Goal: Check status: Check status

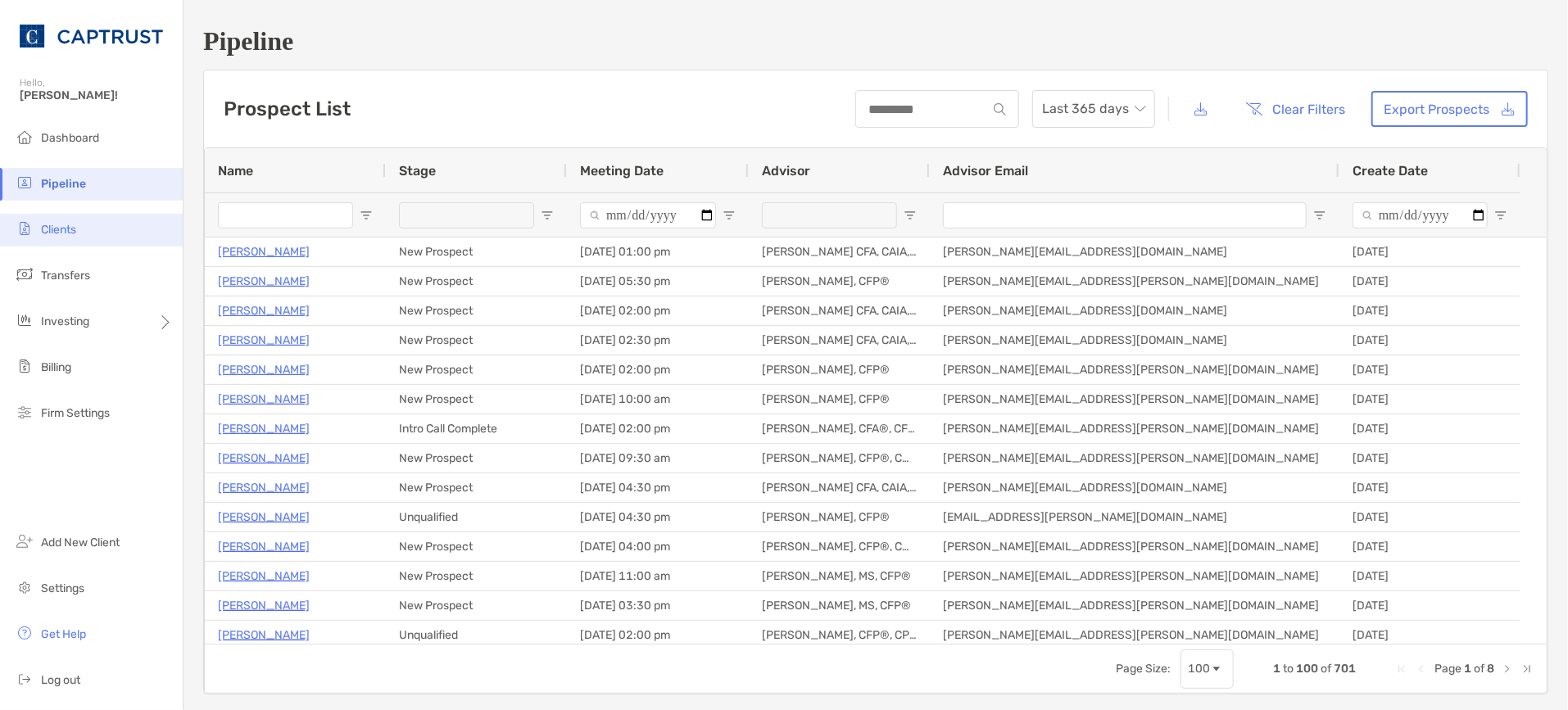
click at [83, 228] on li "Clients" at bounding box center [91, 230] width 182 height 33
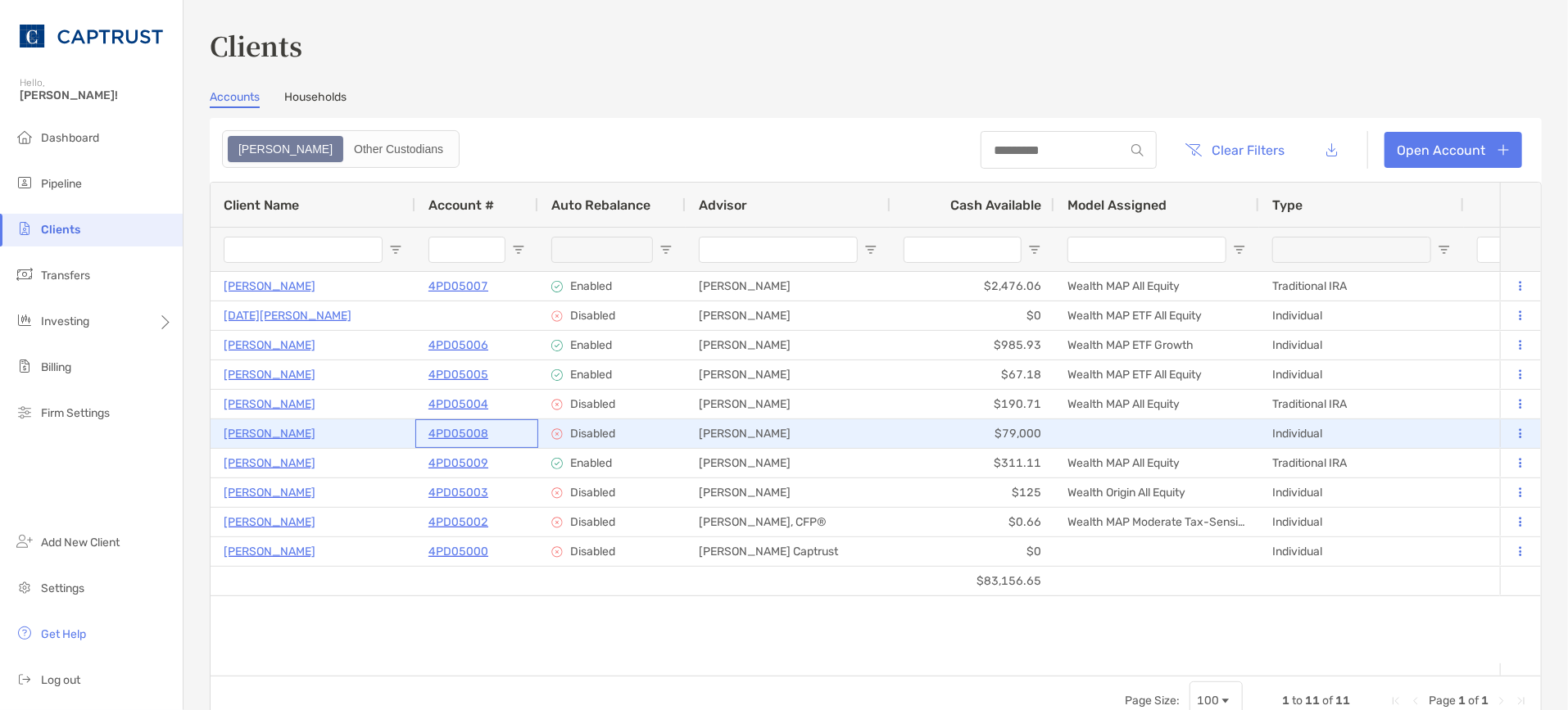
click at [448, 430] on p "4PD05008" at bounding box center [458, 434] width 60 height 21
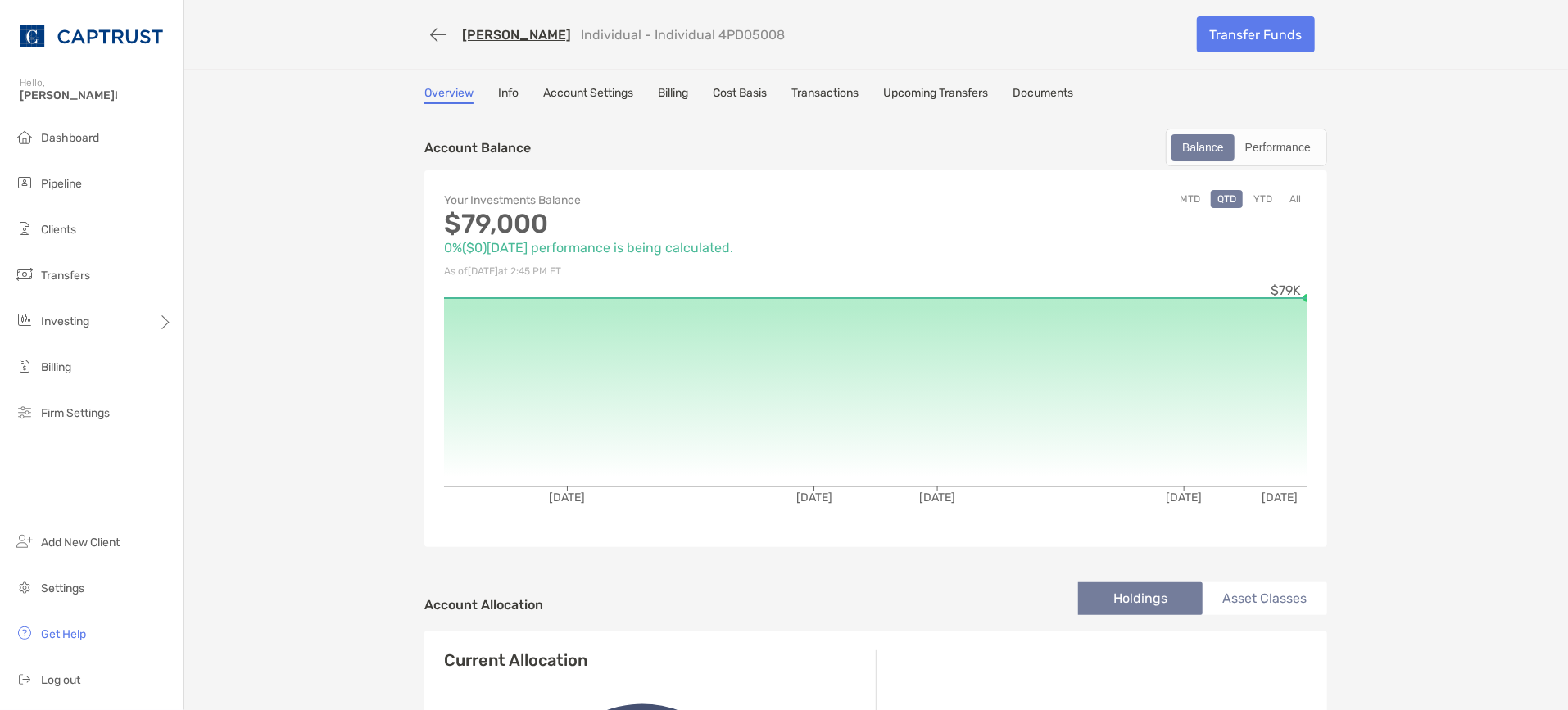
click at [834, 91] on link "Transactions" at bounding box center [825, 95] width 67 height 18
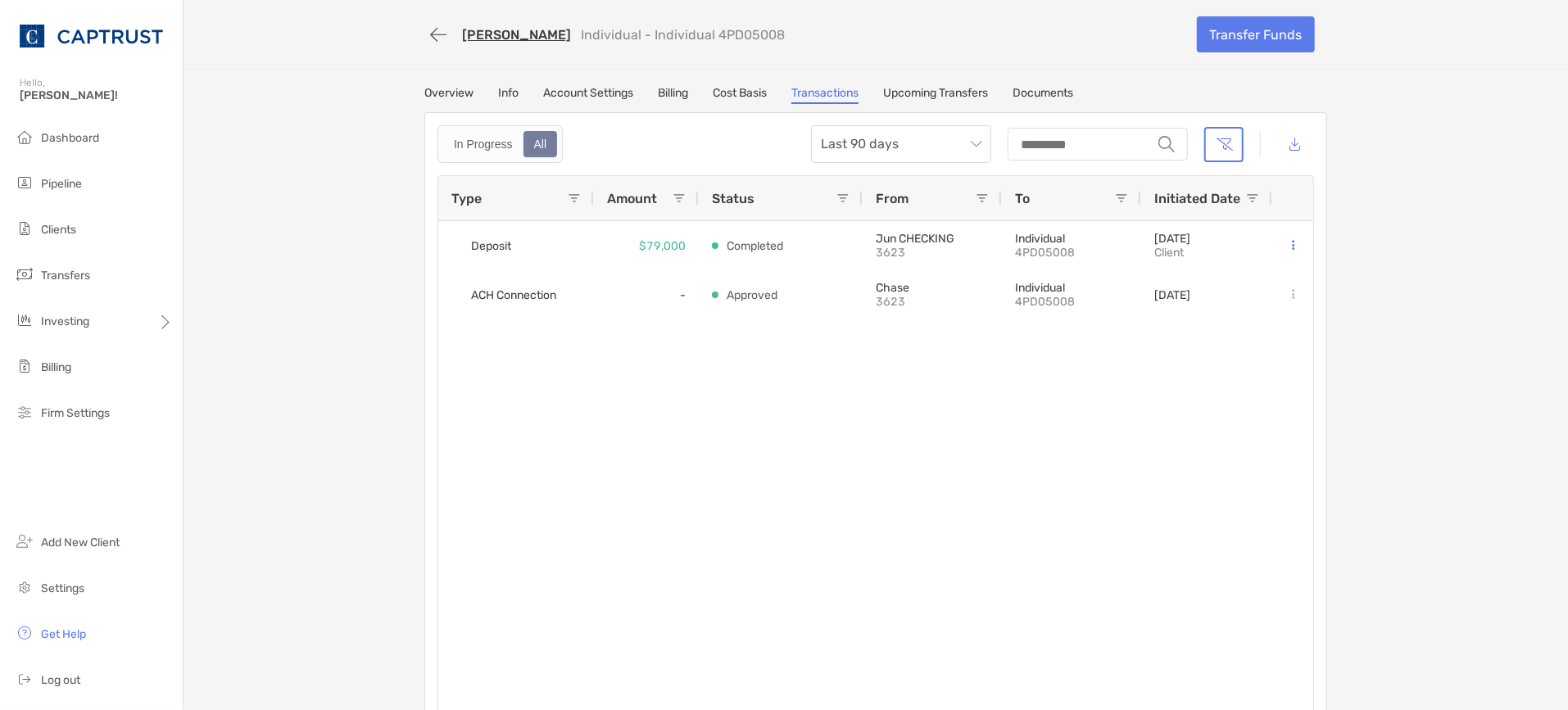
scroll to position [91, 0]
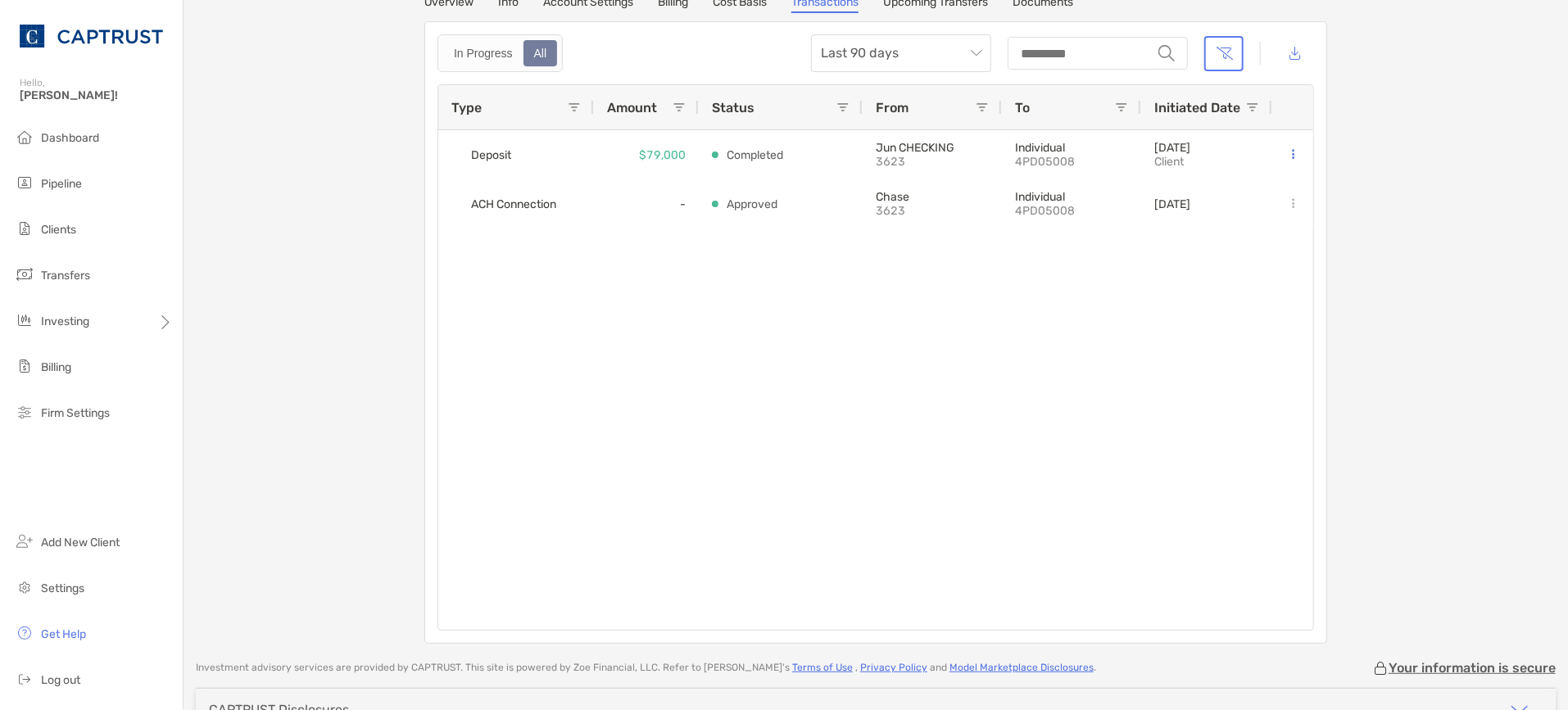
click at [625, 396] on div "Deposit $79,000 Completed Jun CHECKING 3623 Individual 4PD05008 10/02/2025 Clie…" at bounding box center [876, 380] width 875 height 500
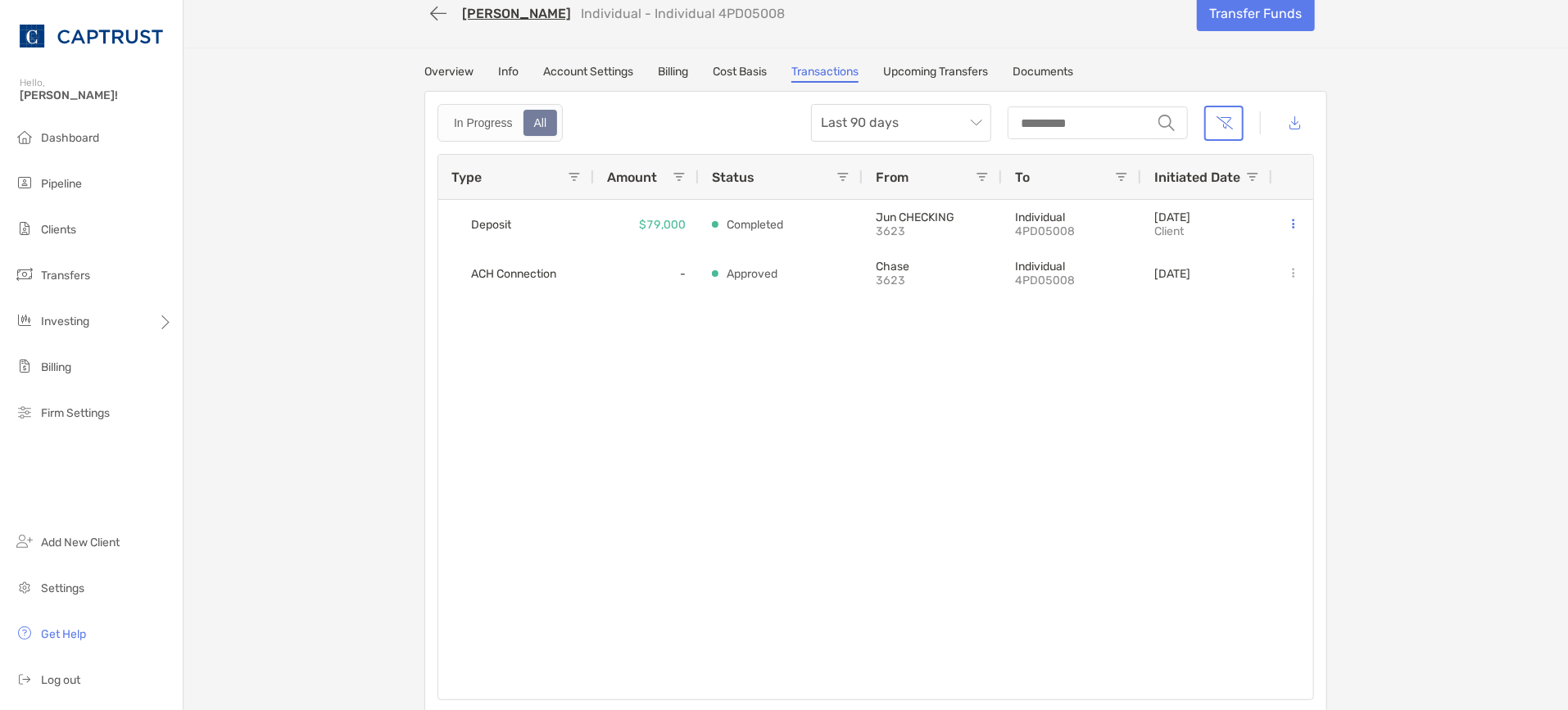
scroll to position [0, 0]
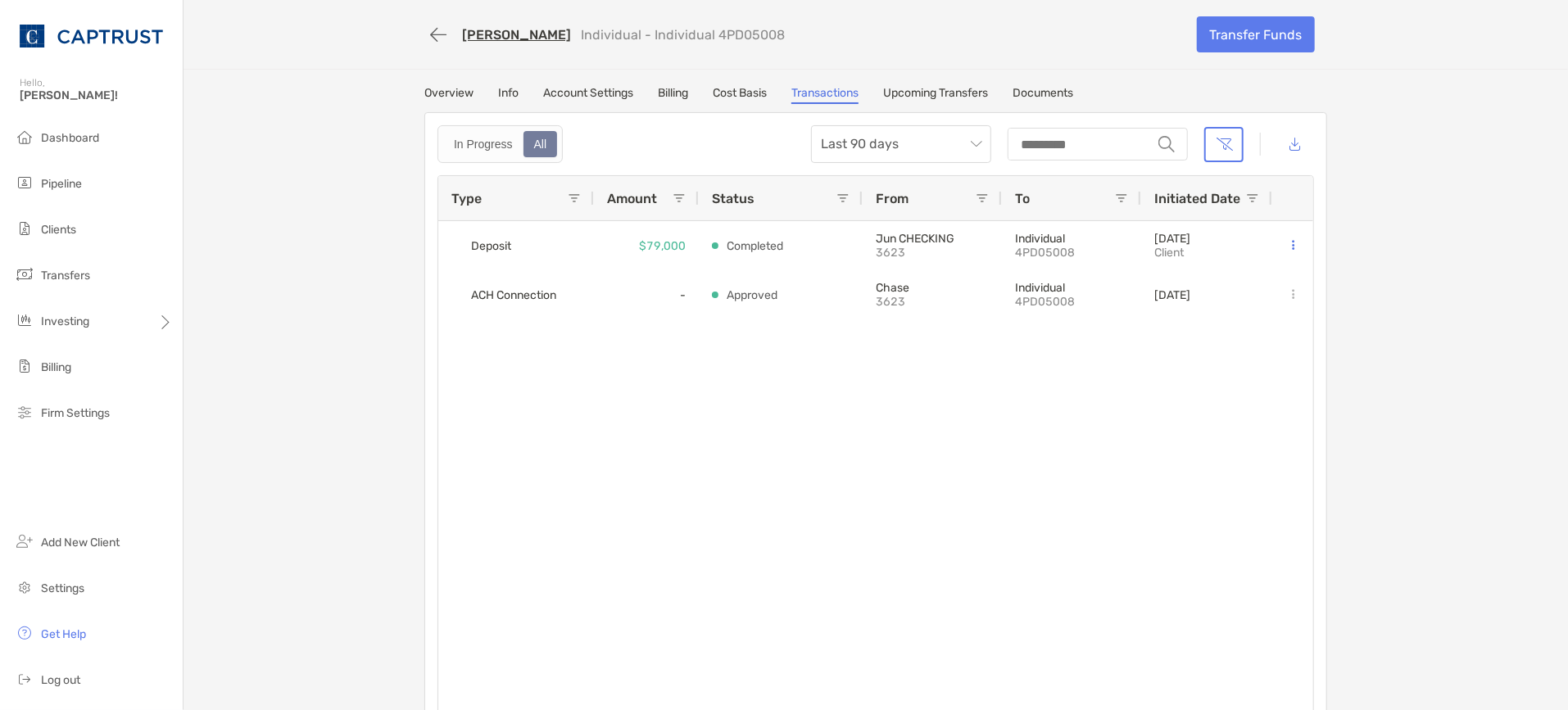
click at [479, 38] on link "[PERSON_NAME]" at bounding box center [517, 34] width 109 height 15
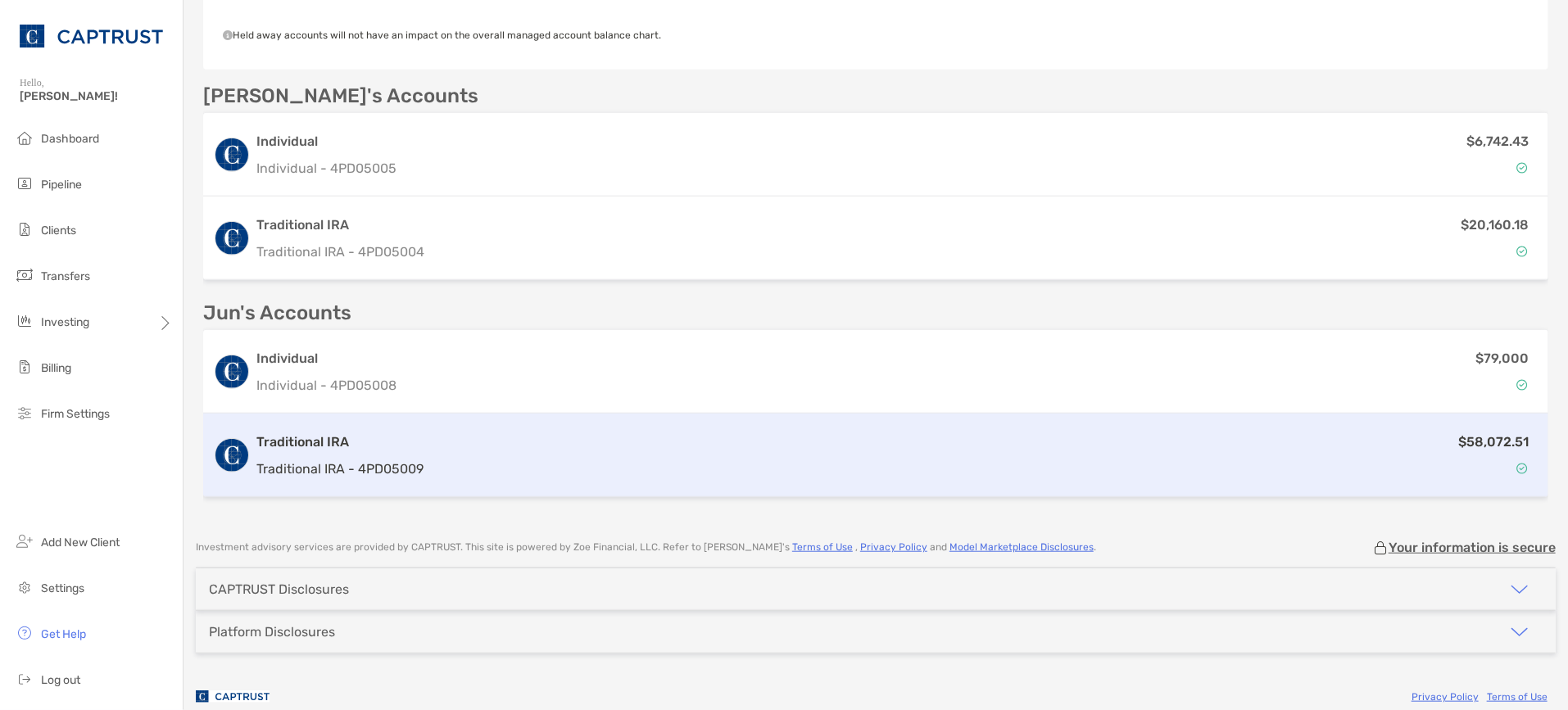
scroll to position [533, 0]
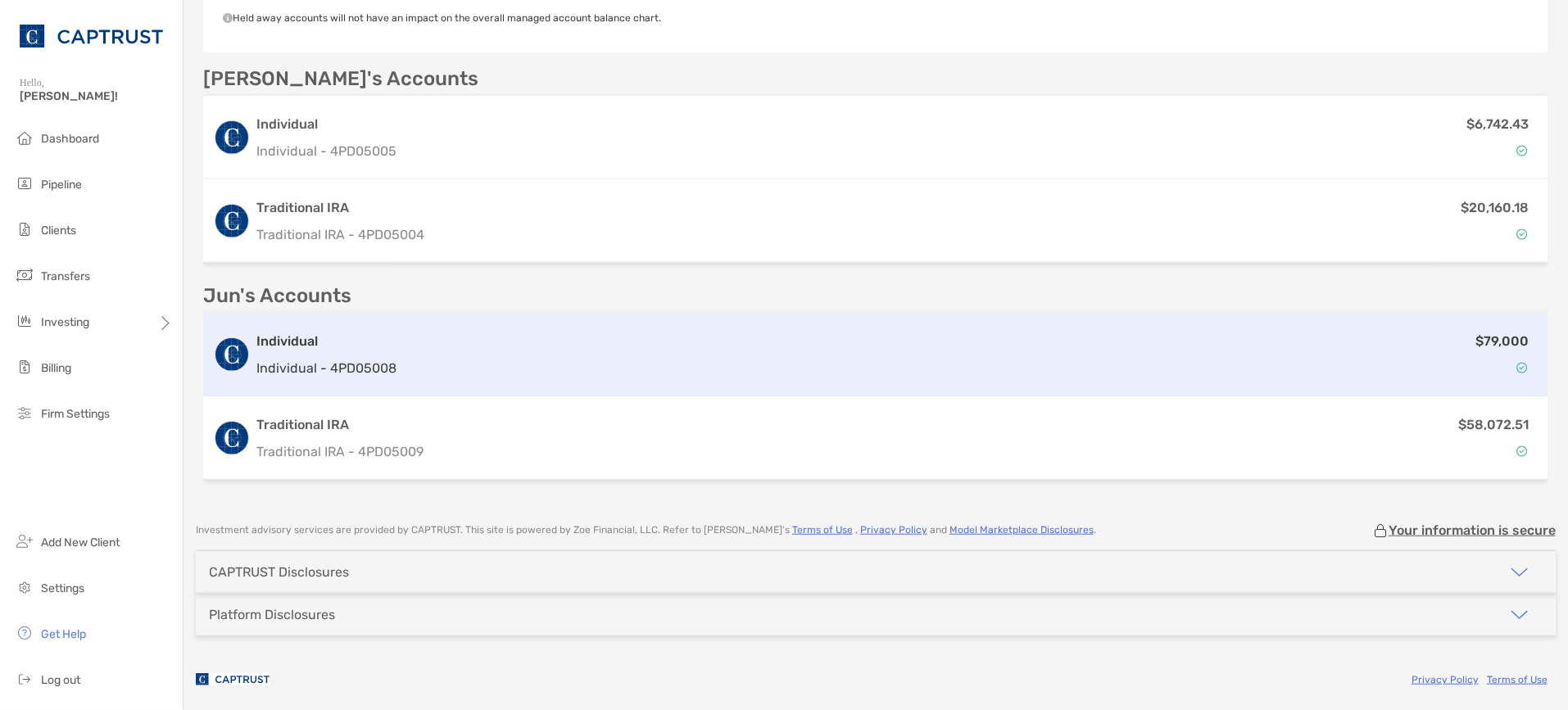
click at [326, 347] on div "Individual Individual - 4PD05008" at bounding box center [326, 355] width 140 height 46
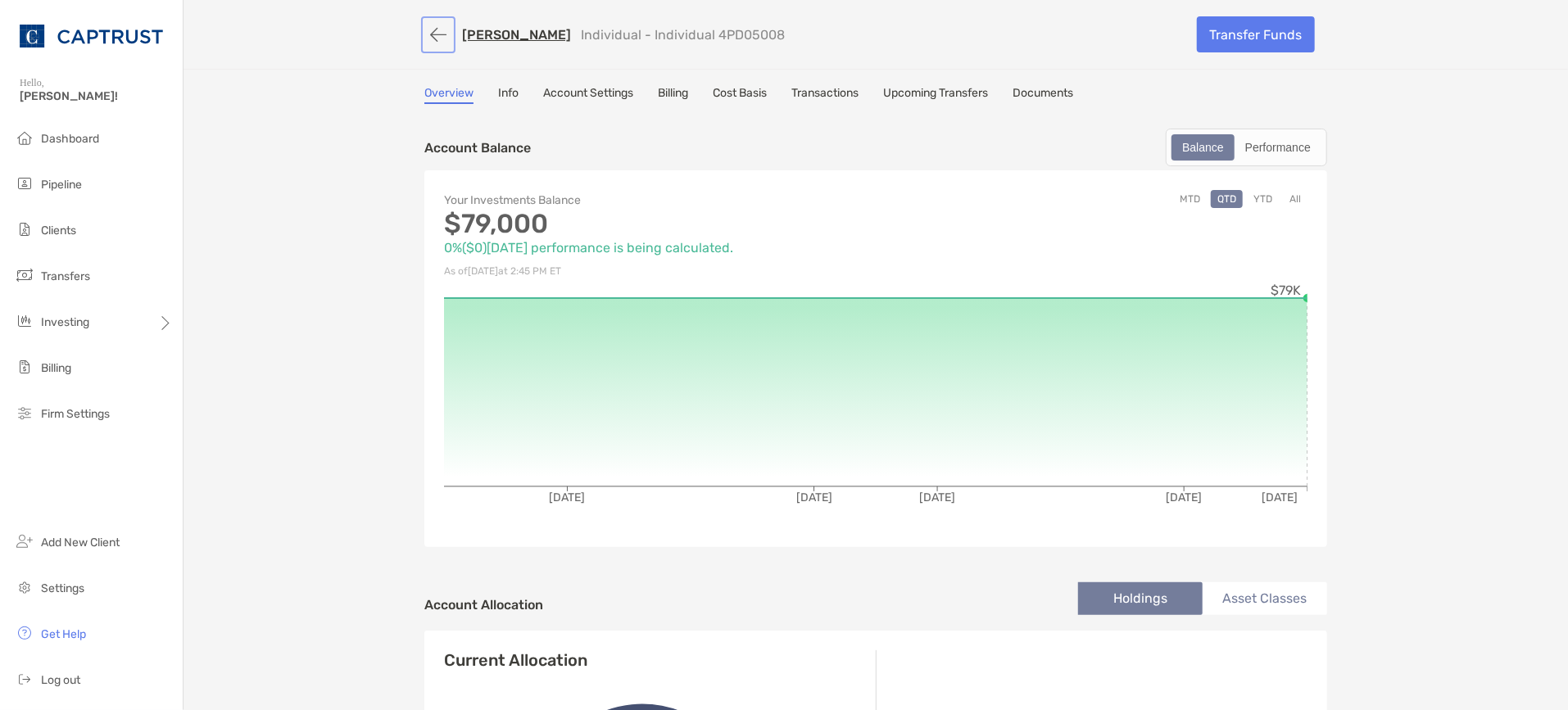
click at [432, 33] on button "button" at bounding box center [437, 35] width 28 height 30
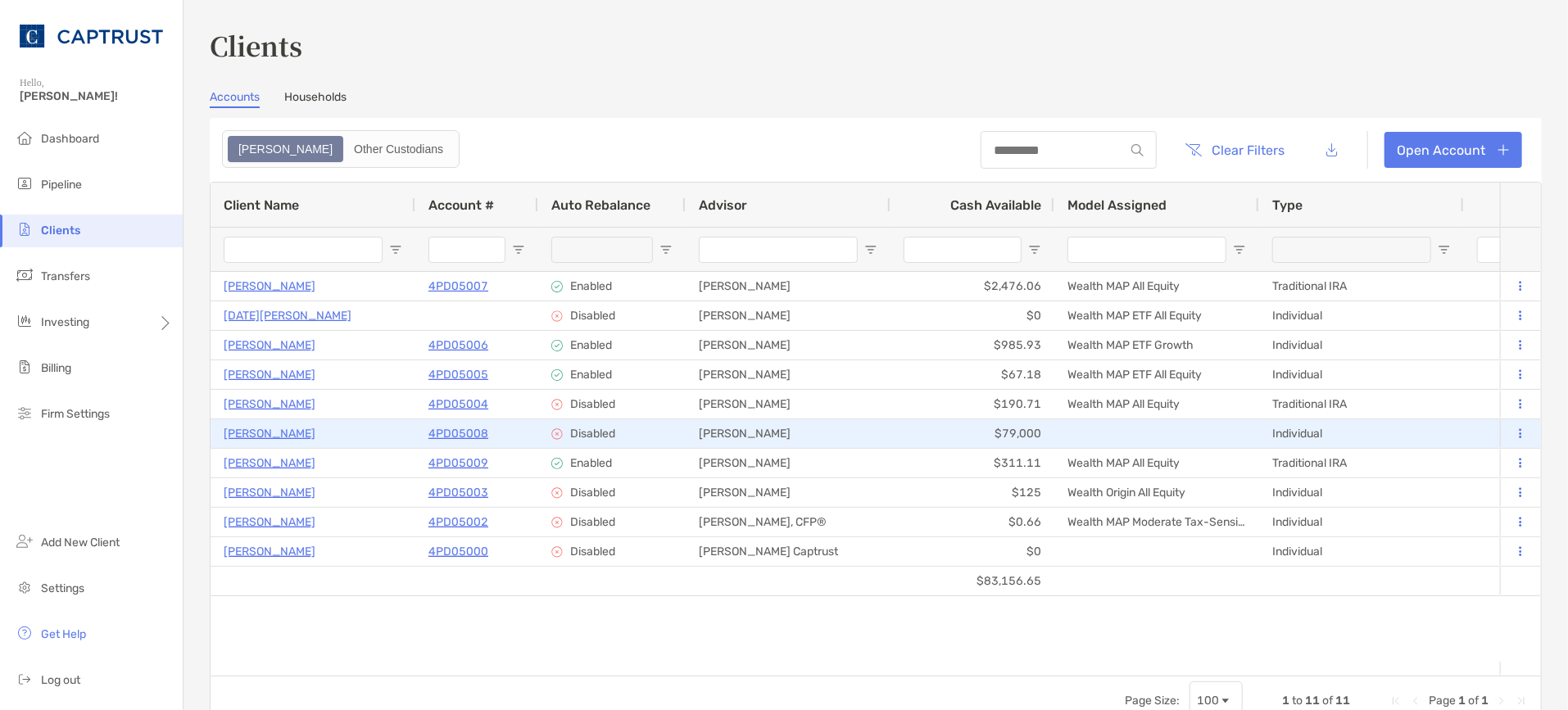
click at [469, 435] on p "4PD05008" at bounding box center [458, 434] width 60 height 21
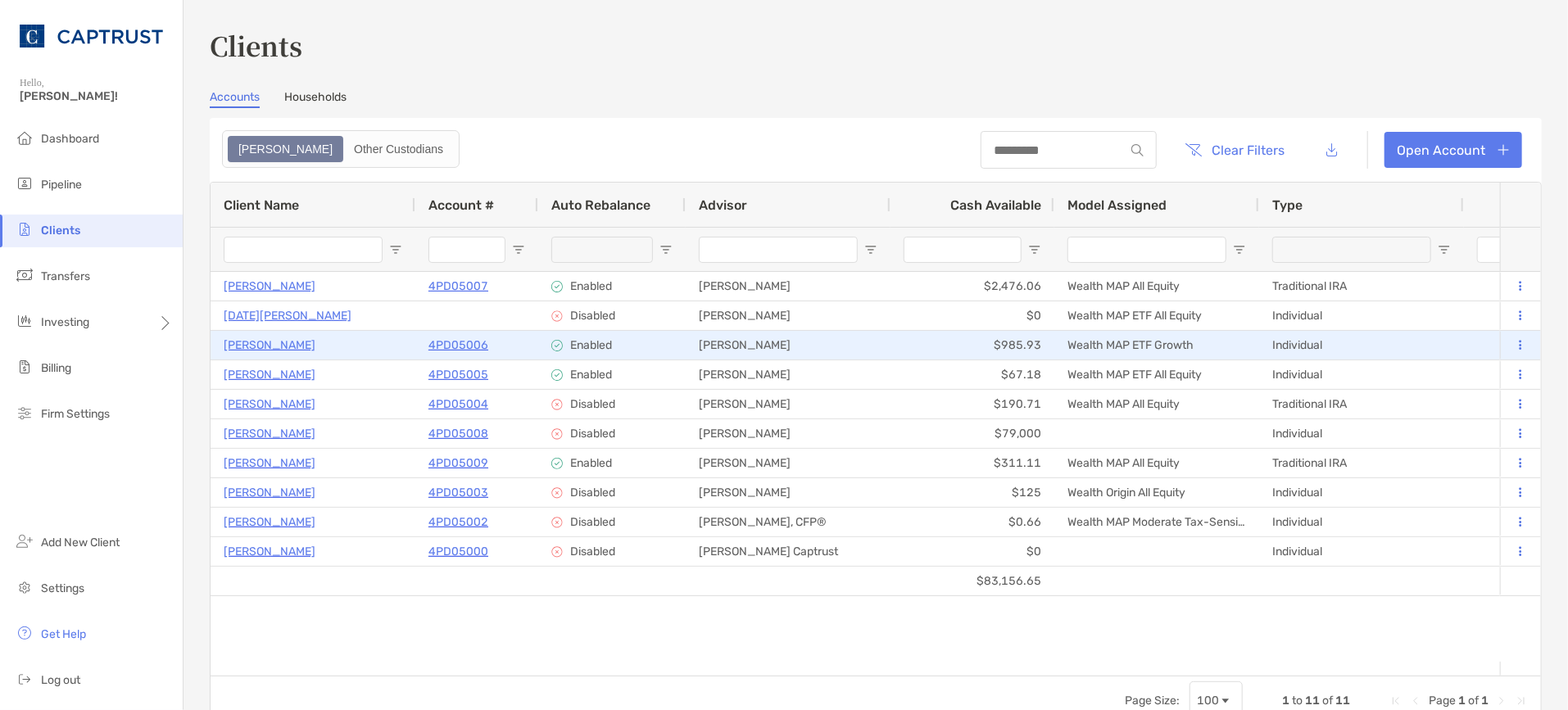
scroll to position [91, 0]
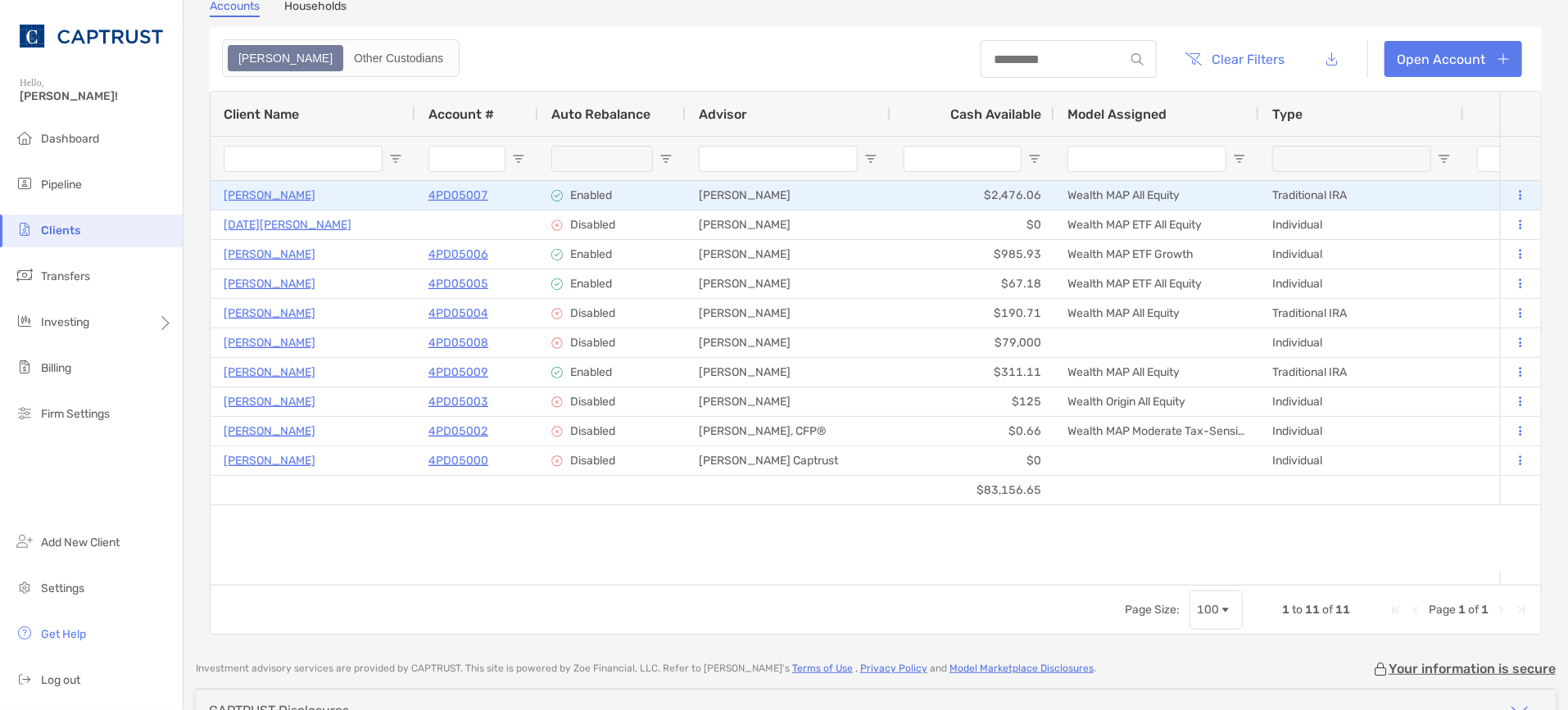
click at [292, 199] on p "[PERSON_NAME]" at bounding box center [269, 195] width 92 height 21
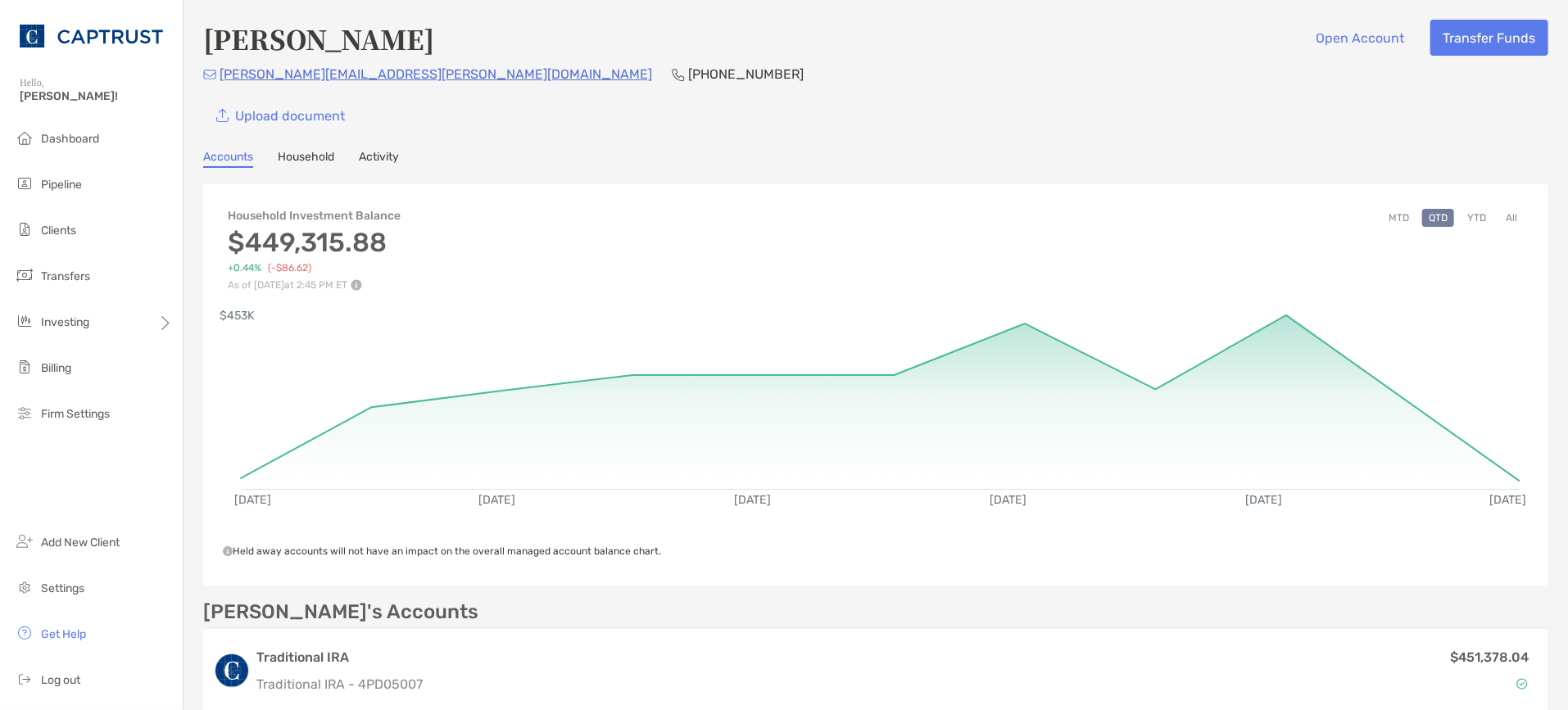
click at [383, 154] on link "Activity" at bounding box center [378, 159] width 40 height 18
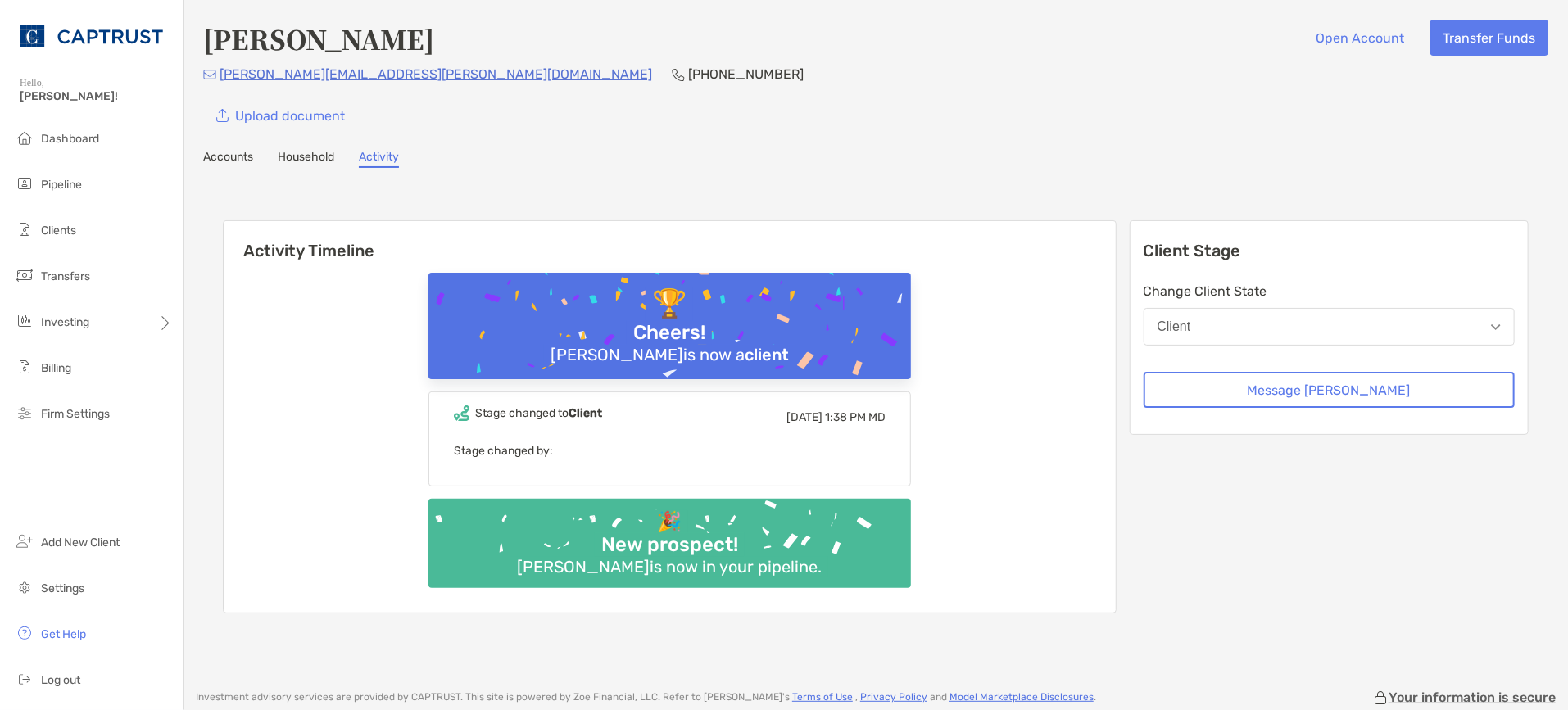
click at [233, 159] on link "Accounts" at bounding box center [228, 159] width 50 height 18
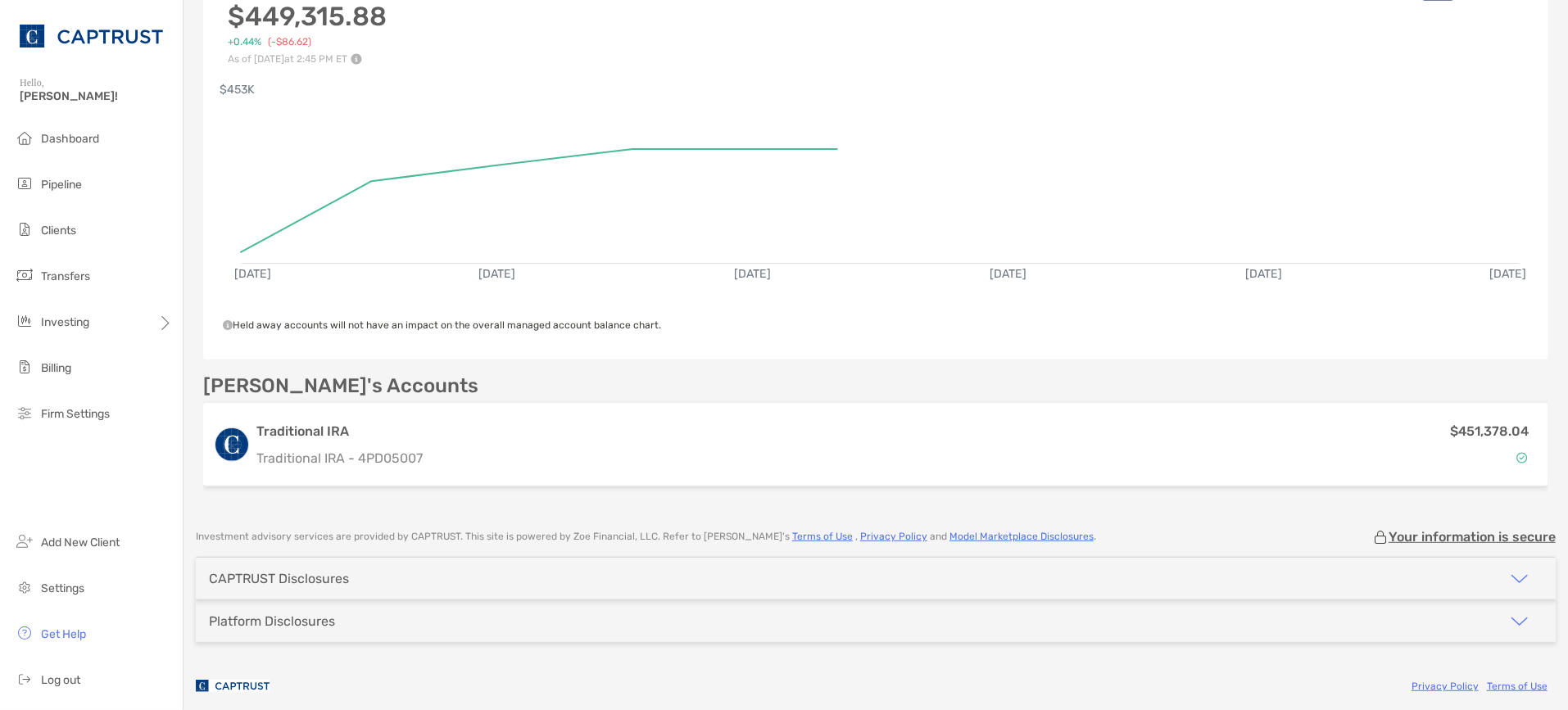
scroll to position [232, 0]
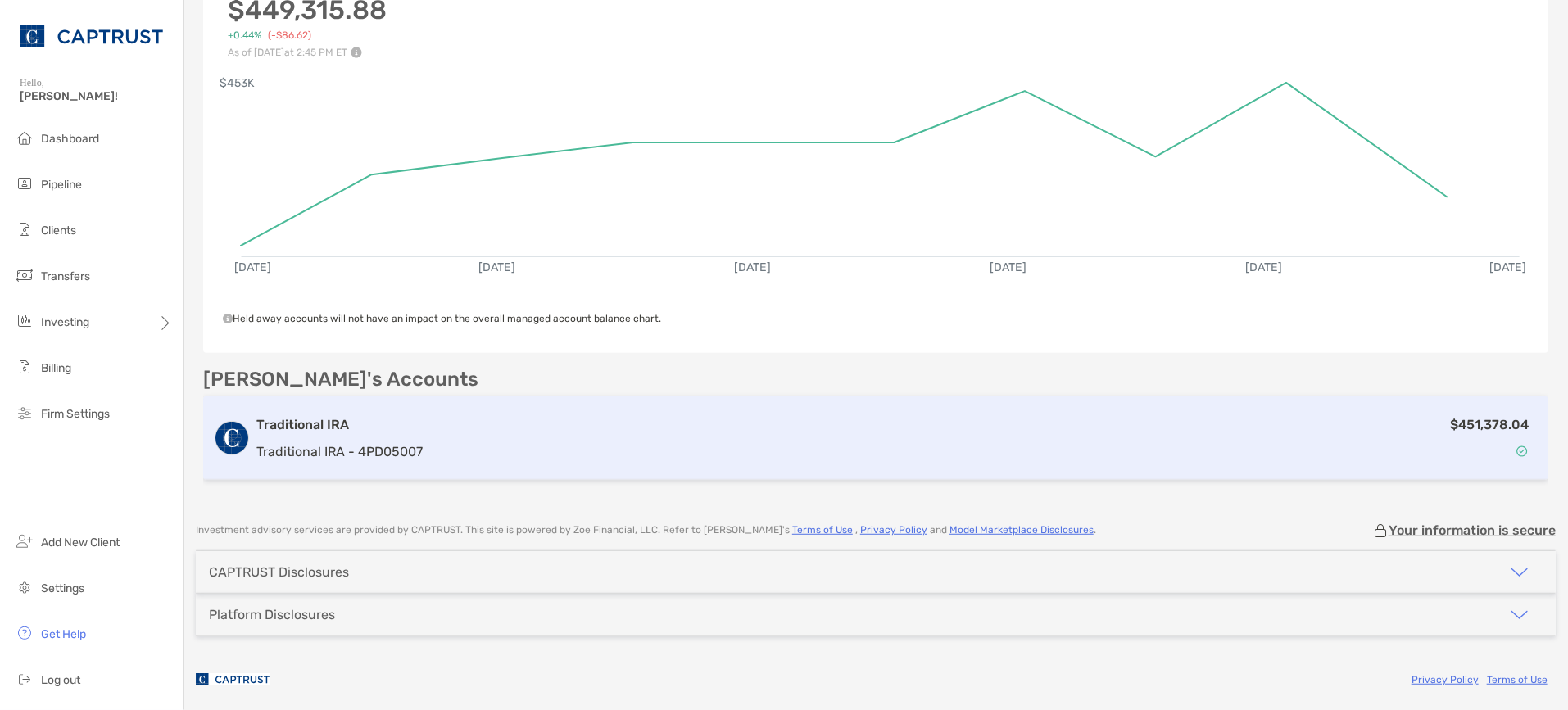
click at [792, 454] on div "$451,378.04" at bounding box center [984, 437] width 1109 height 47
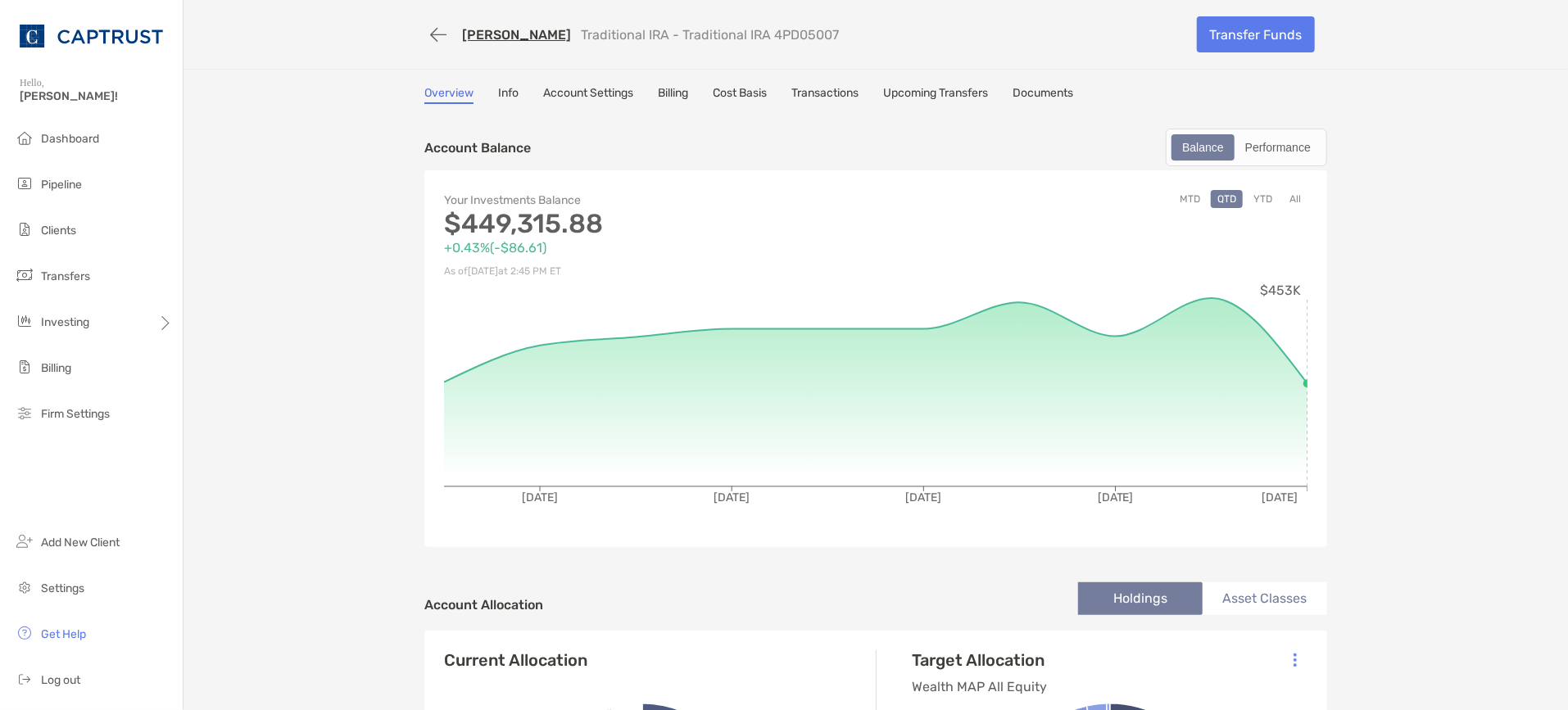
click at [250, 383] on li "Trading" at bounding box center [256, 387] width 147 height 33
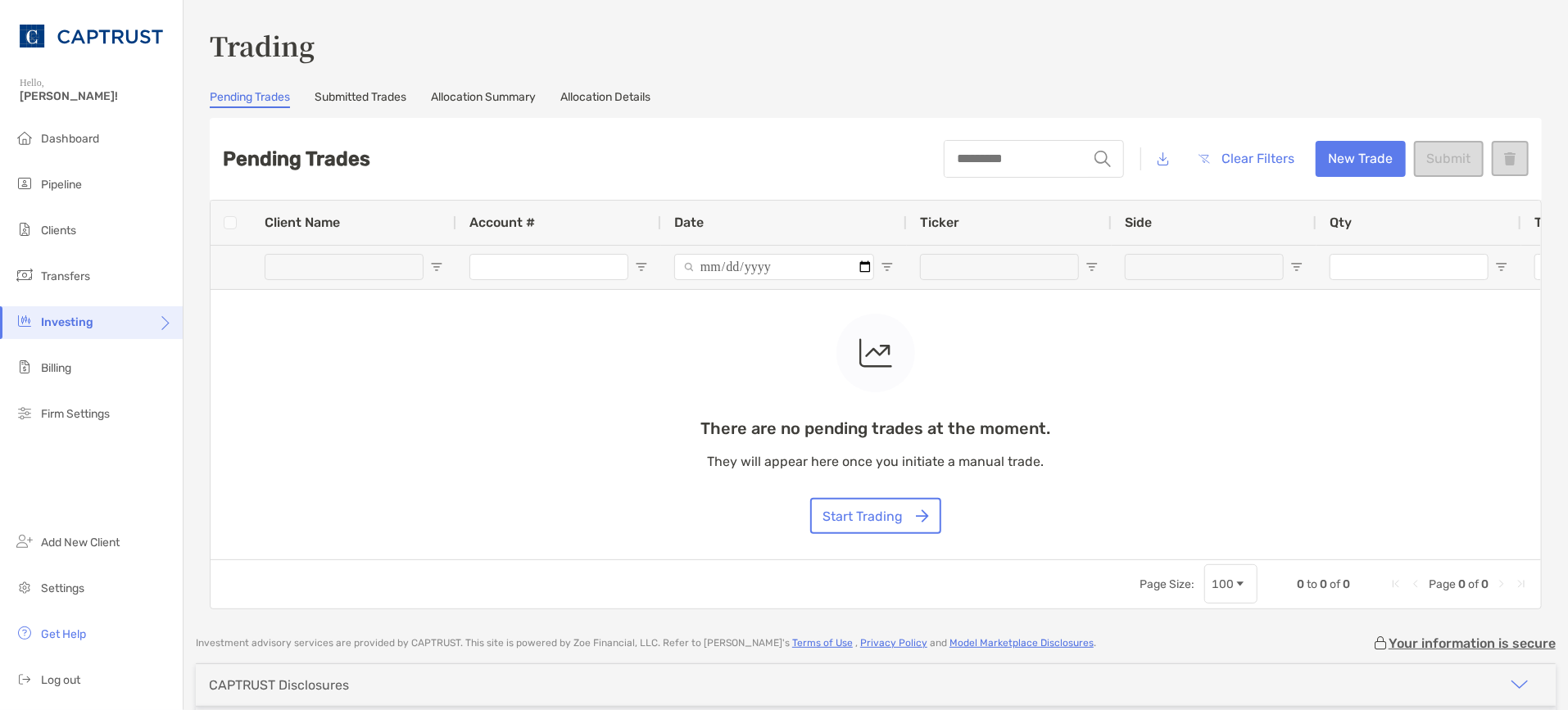
click at [387, 98] on link "Submitted Trades" at bounding box center [360, 99] width 92 height 18
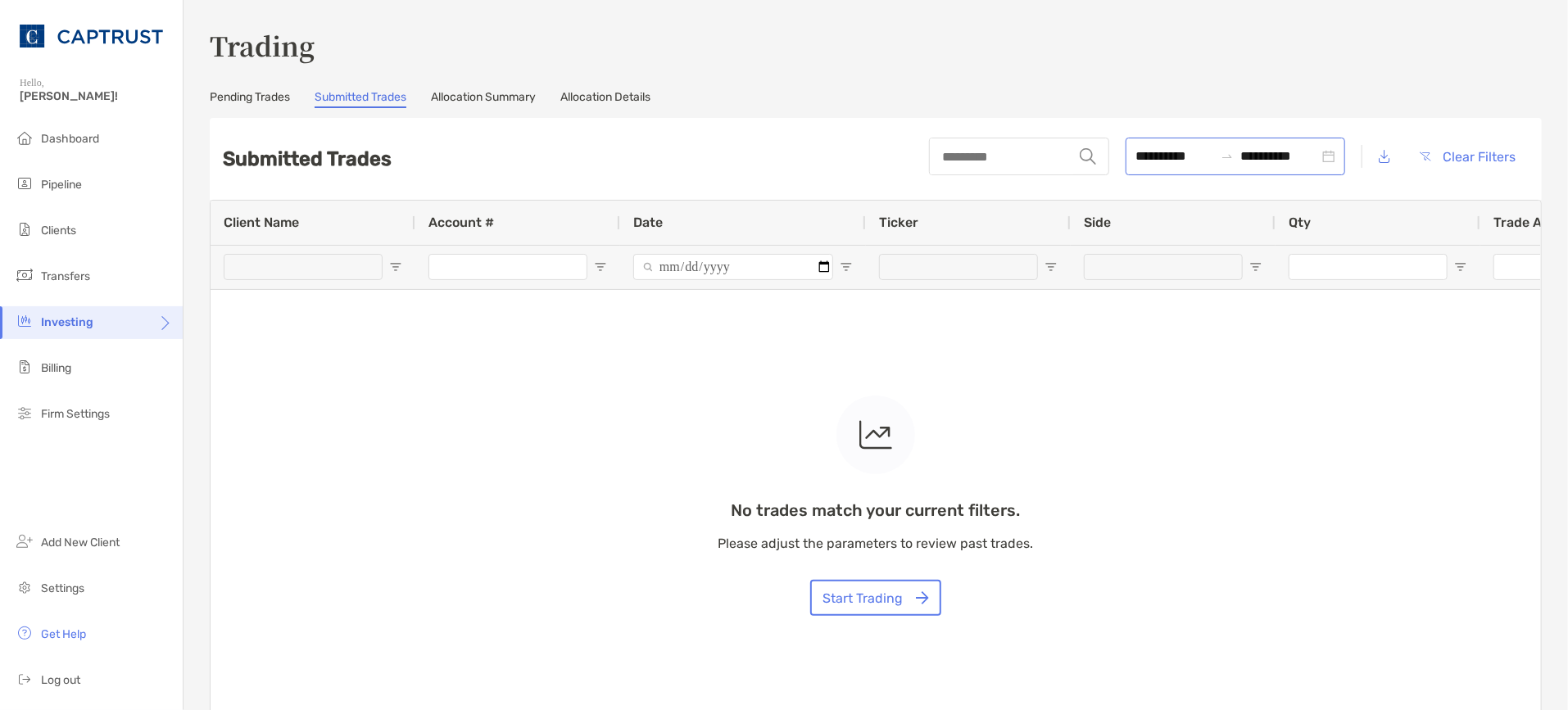
click at [1310, 158] on div "**********" at bounding box center [1234, 156] width 219 height 38
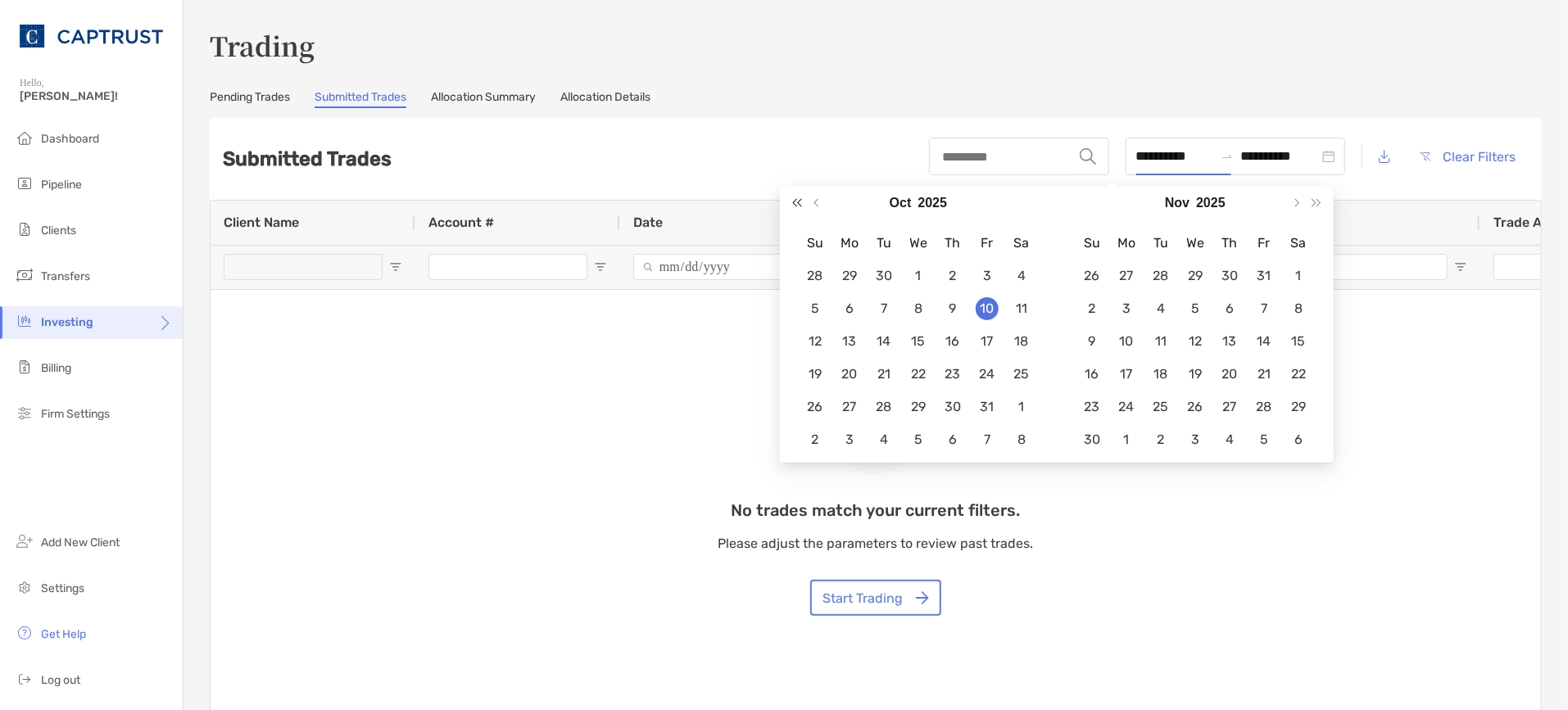
click at [791, 207] on button "Last year (Control + left)" at bounding box center [797, 203] width 21 height 33
click at [792, 207] on button "Last year (Control + left)" at bounding box center [797, 203] width 21 height 33
click at [793, 207] on button "Last year (Control + left)" at bounding box center [797, 203] width 21 height 33
type input "**********"
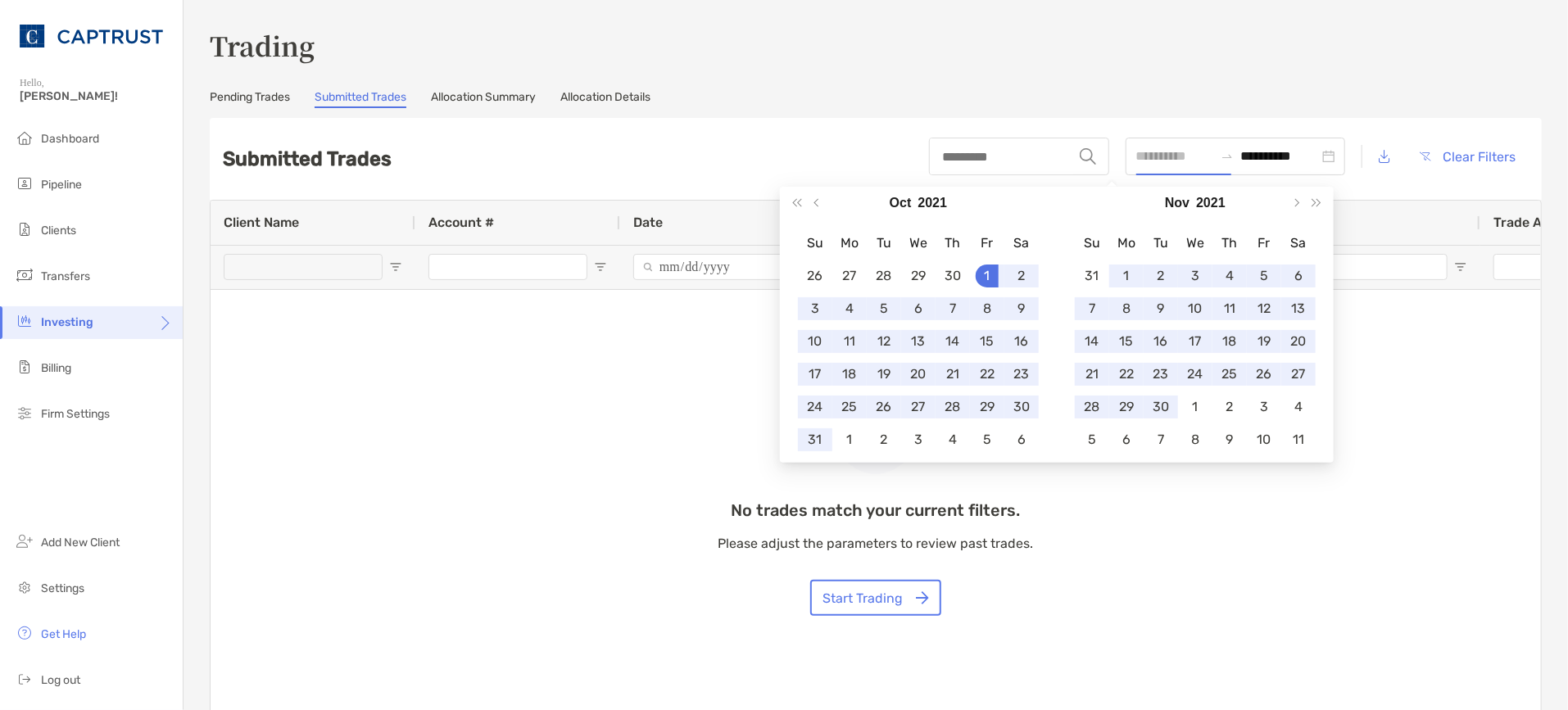
click at [983, 271] on div "1" at bounding box center [987, 276] width 23 height 23
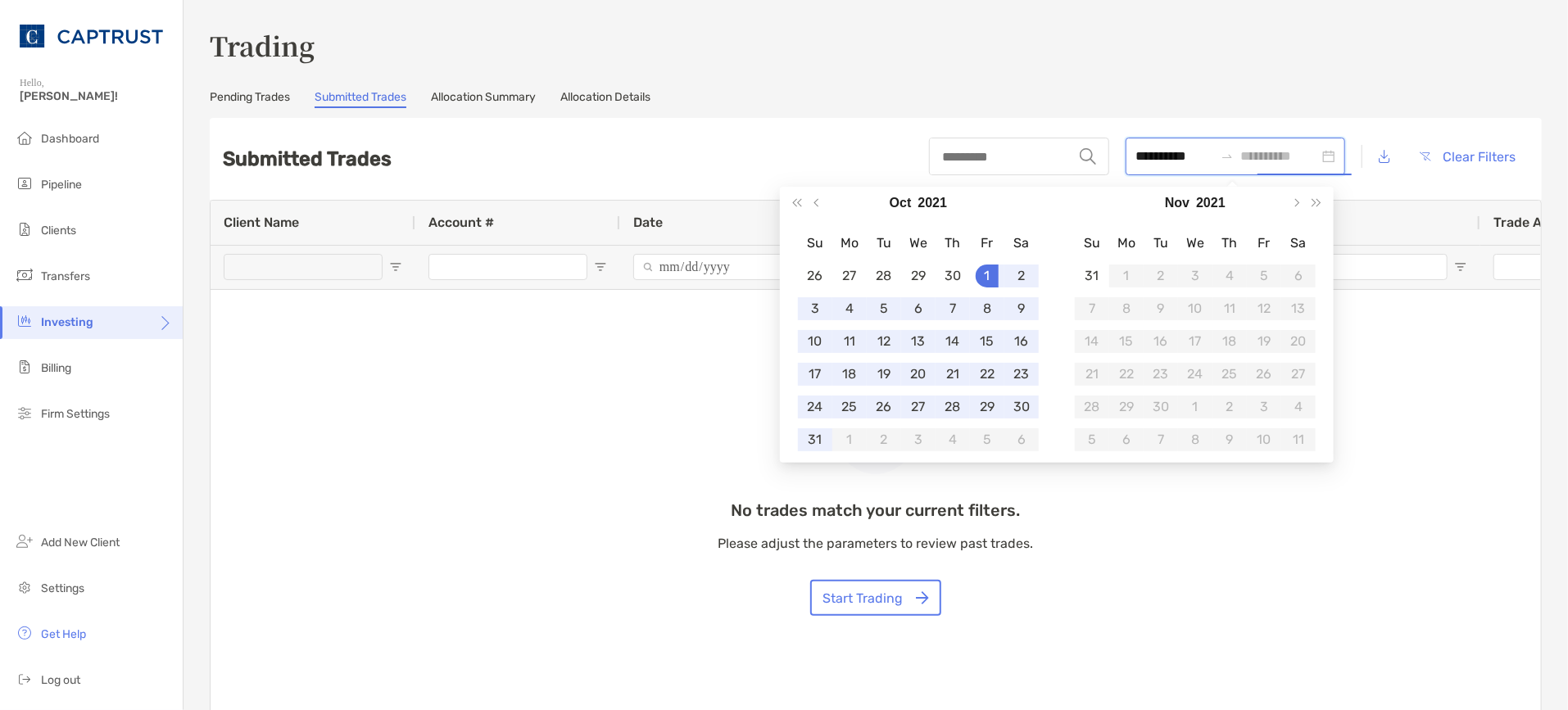
type input "**********"
drag, startPoint x: 1306, startPoint y: 91, endPoint x: 1319, endPoint y: 95, distance: 13.6
click at [1310, 92] on div "Pending Trades Submitted Trades Allocation Summary Allocation Details" at bounding box center [875, 99] width 1332 height 18
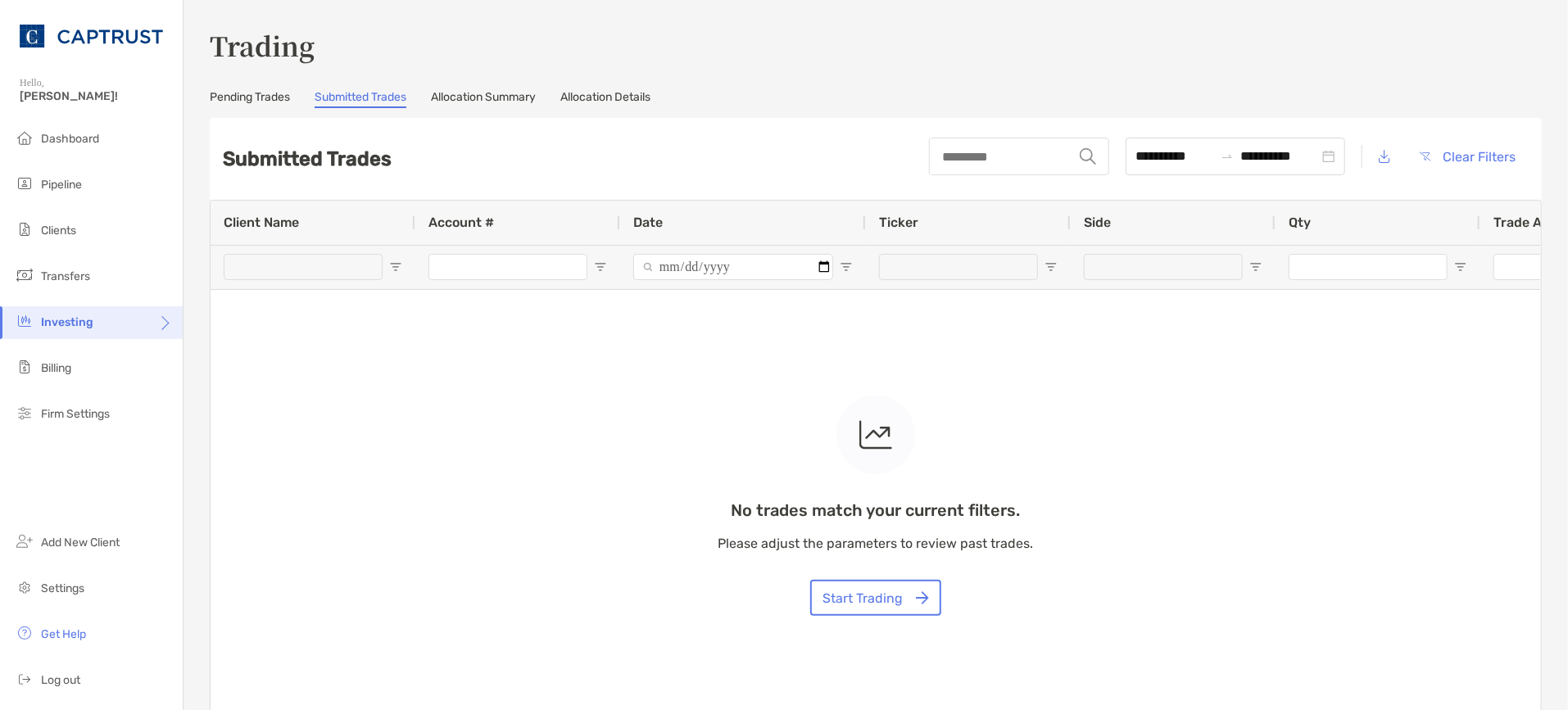
click at [1151, 397] on div "No trades match your current filters. Please adjust the parameters to review pa…" at bounding box center [875, 461] width 1330 height 522
click at [504, 99] on link "Allocation Summary" at bounding box center [483, 99] width 105 height 18
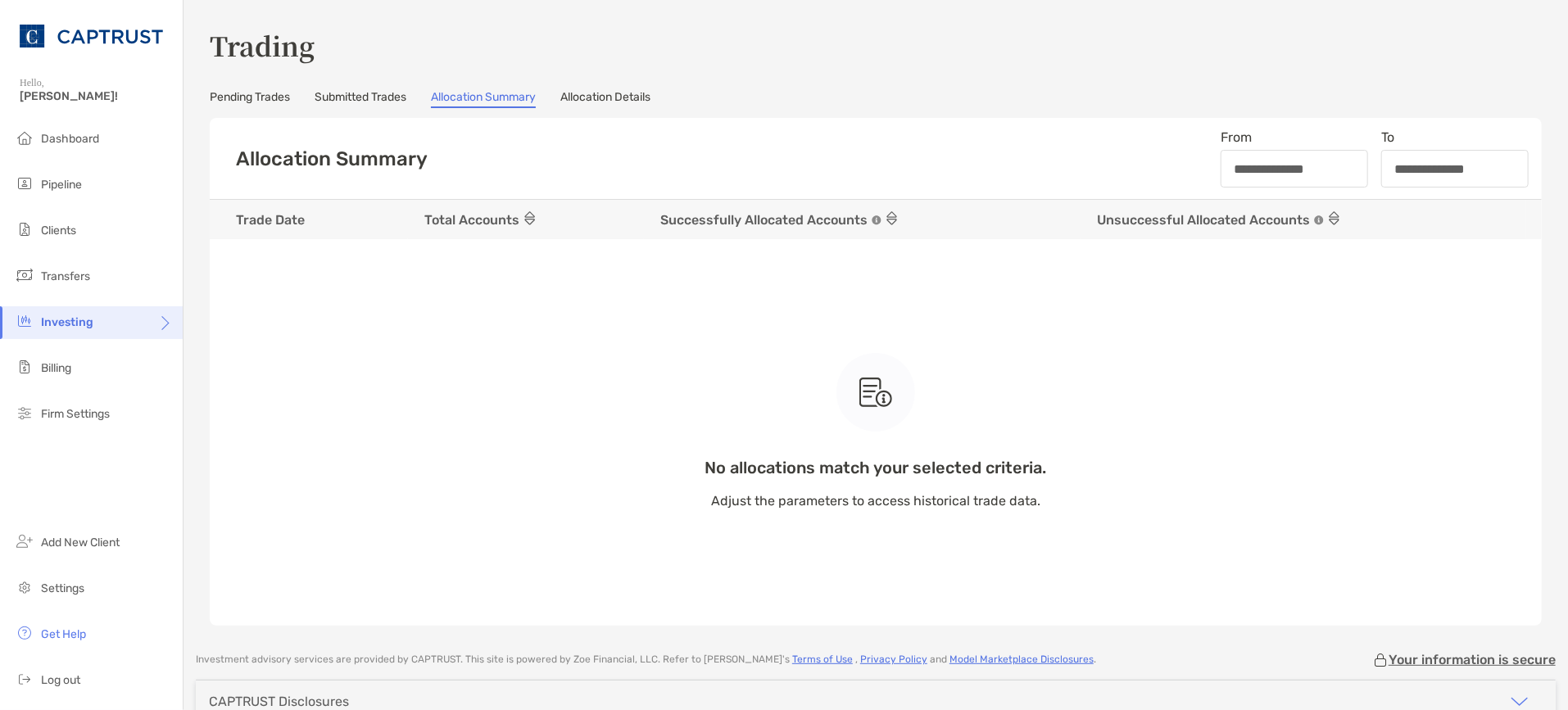
click at [631, 100] on link "Allocation Details" at bounding box center [605, 99] width 90 height 18
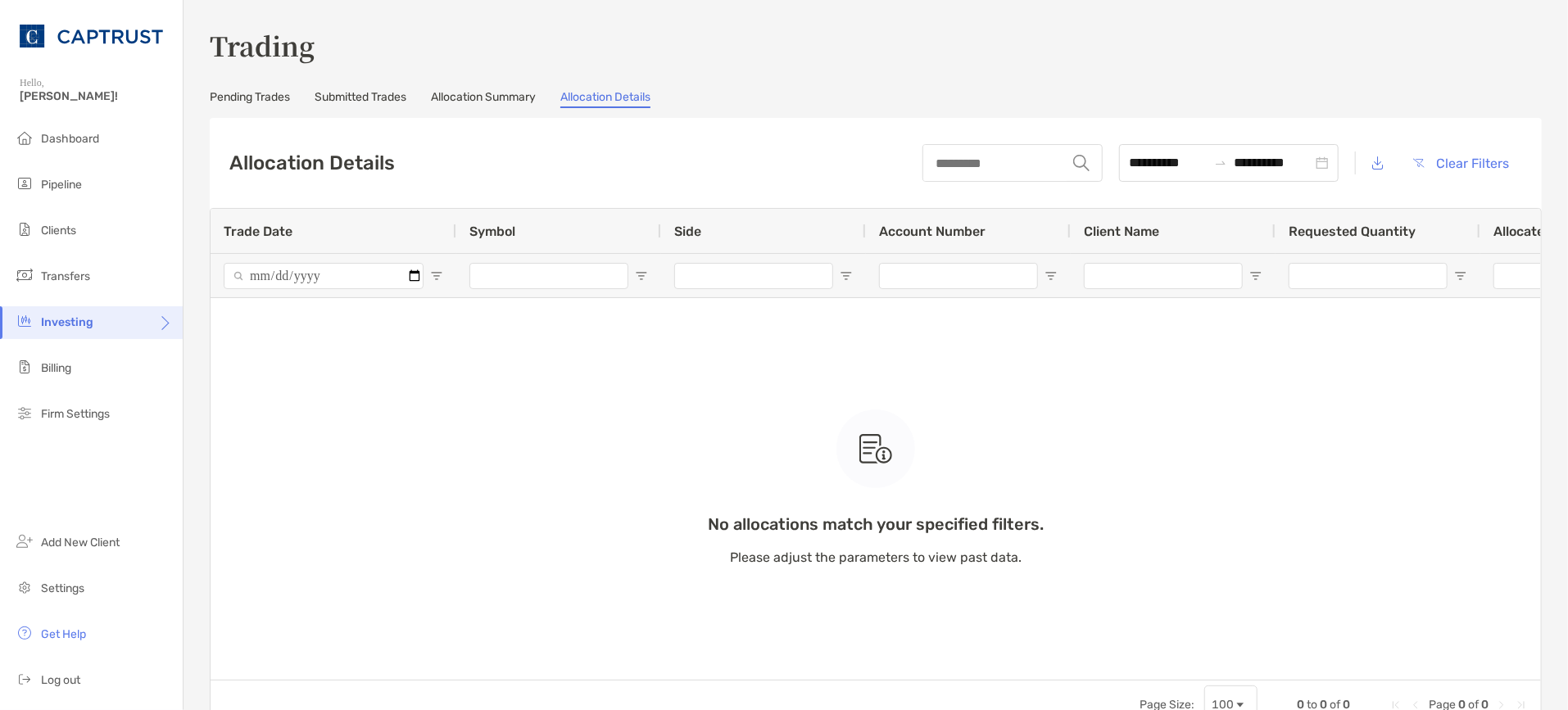
click at [406, 102] on link "Submitted Trades" at bounding box center [360, 99] width 92 height 18
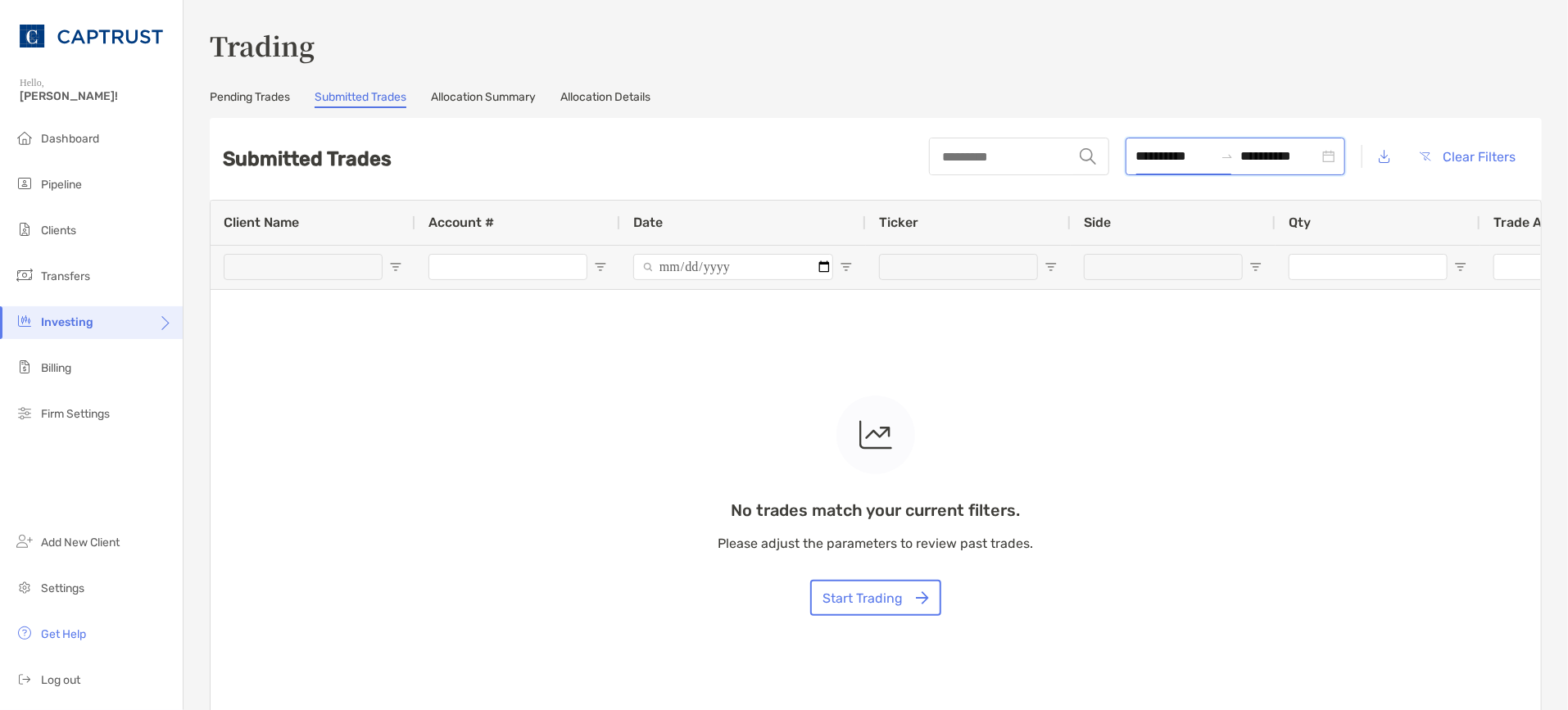
click at [1153, 154] on input "**********" at bounding box center [1174, 156] width 79 height 21
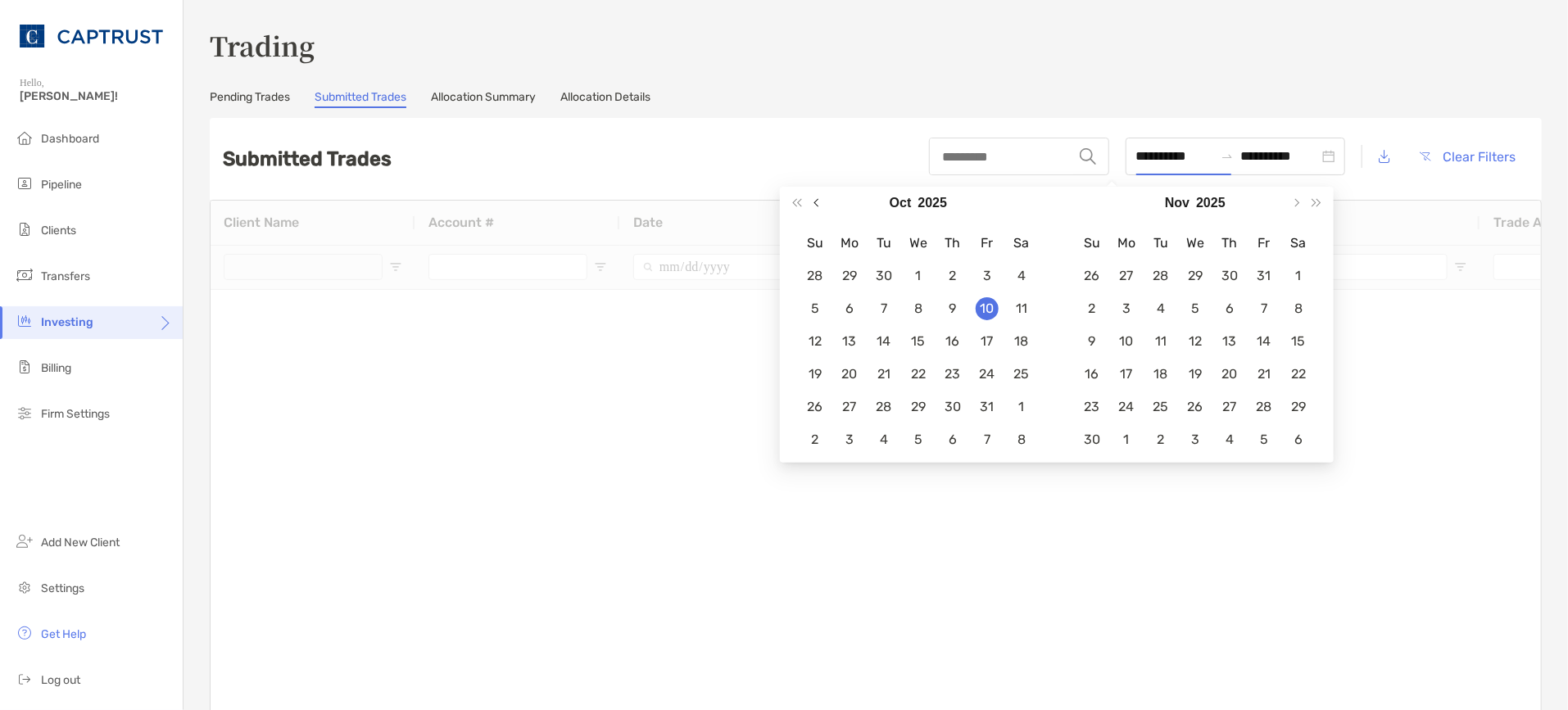
click at [819, 207] on button "Previous month (PageUp)" at bounding box center [818, 203] width 21 height 33
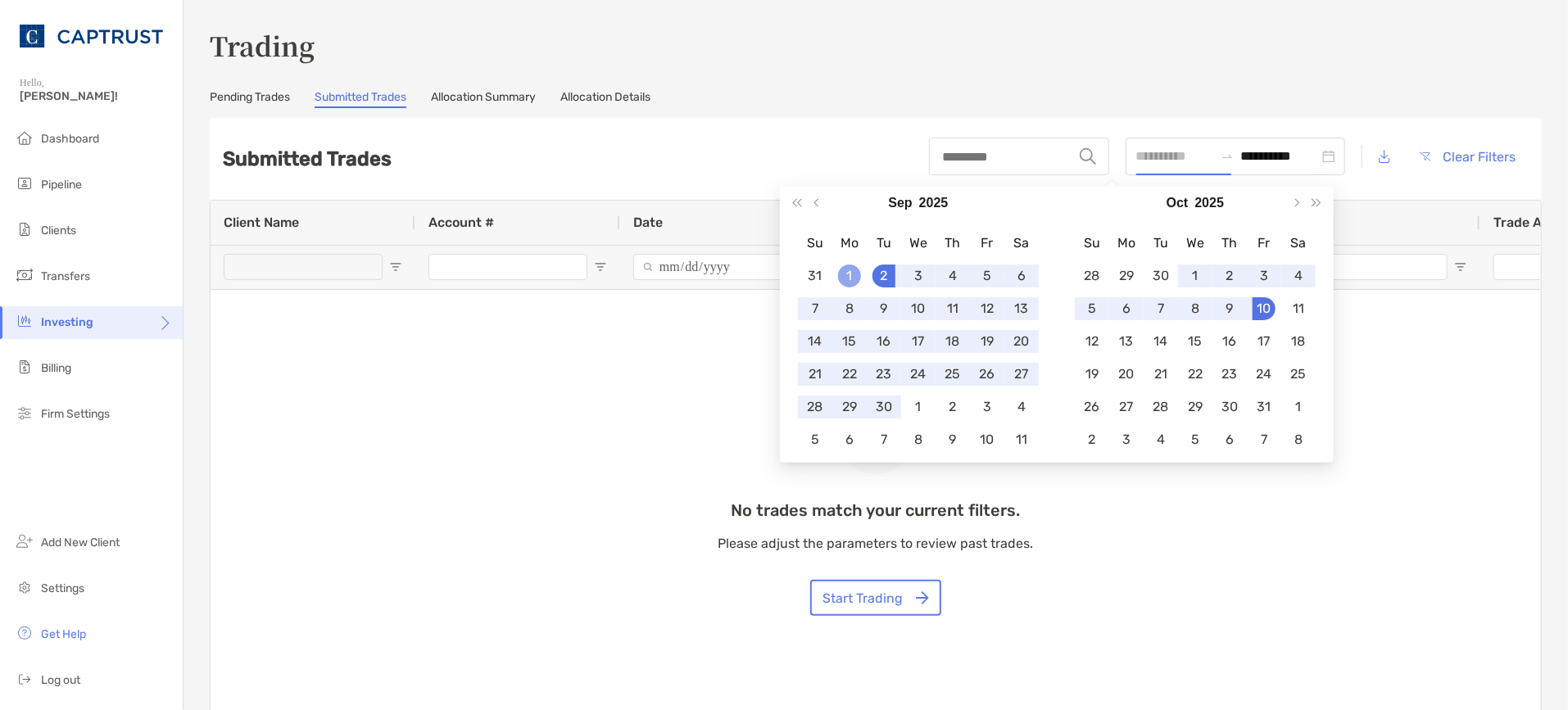
type input "**********"
click at [852, 280] on div "1" at bounding box center [850, 276] width 23 height 23
type input "**********"
click at [1159, 275] on div "30" at bounding box center [1161, 276] width 23 height 23
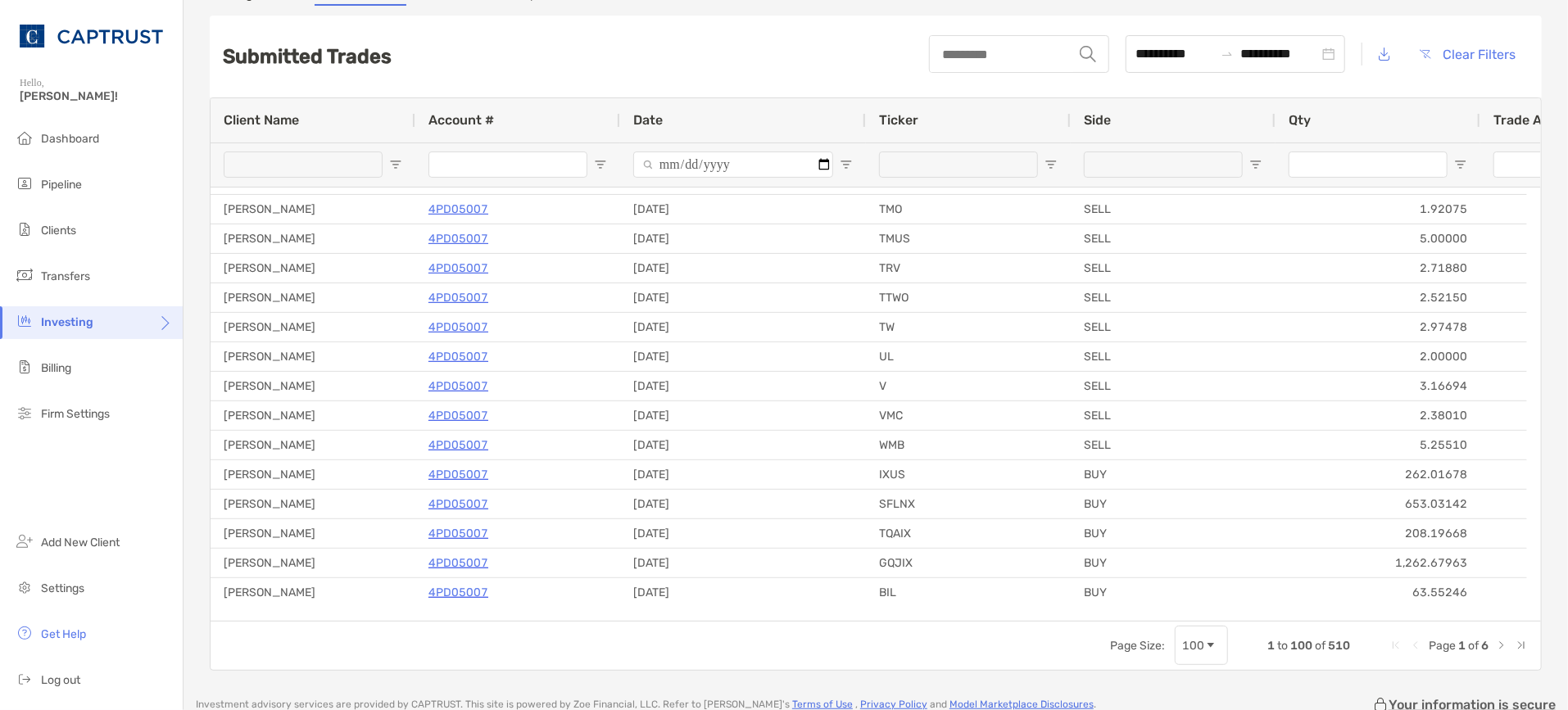
scroll to position [100, 0]
click at [478, 170] on input "Account # Filter Input" at bounding box center [508, 166] width 159 height 26
click at [599, 165] on span "Open Filter Menu" at bounding box center [600, 167] width 13 height 13
click at [716, 205] on div "Contains" at bounding box center [657, 198] width 116 height 14
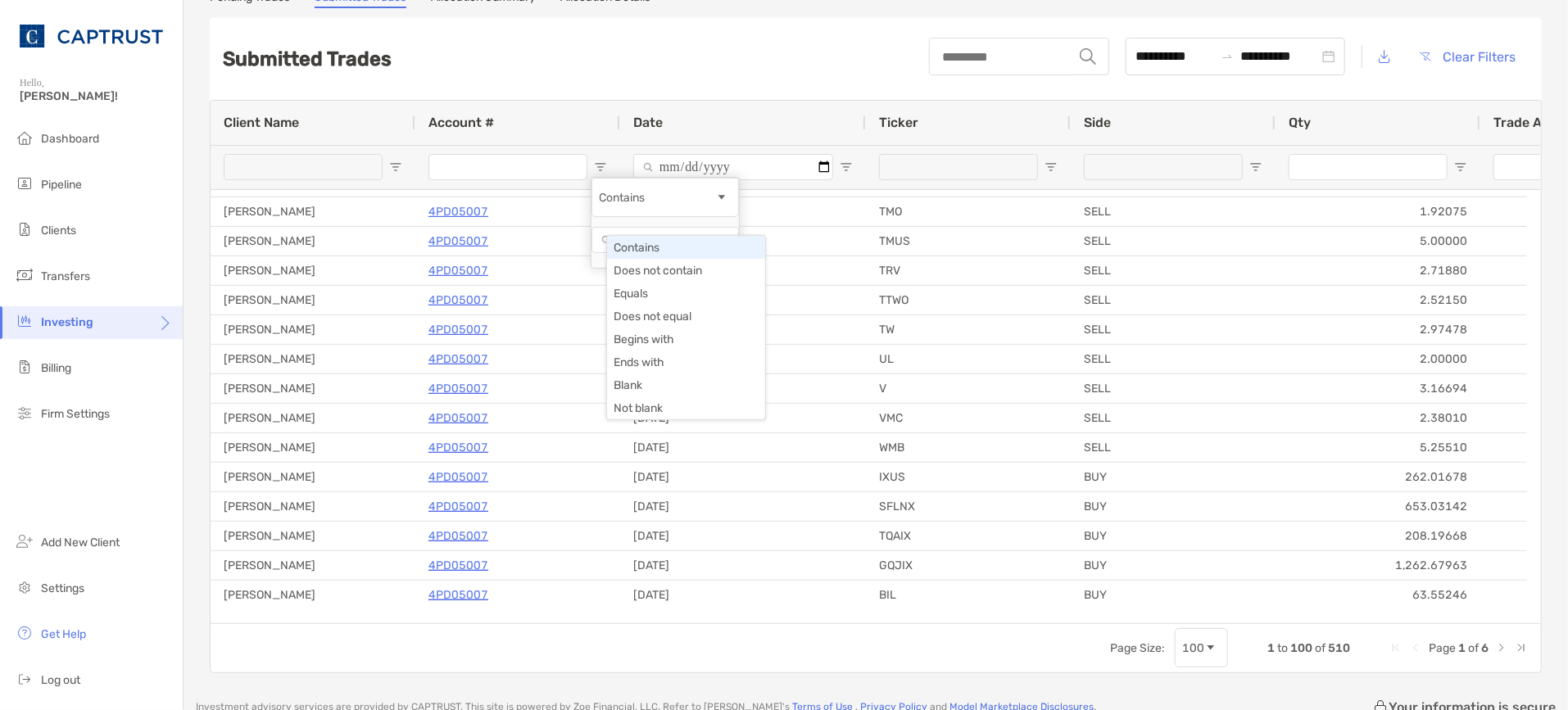
click at [716, 205] on div "Contains" at bounding box center [657, 198] width 116 height 14
click at [673, 253] on input "Filter Value" at bounding box center [665, 240] width 148 height 26
click at [394, 164] on span "Open Filter Menu" at bounding box center [395, 167] width 13 height 13
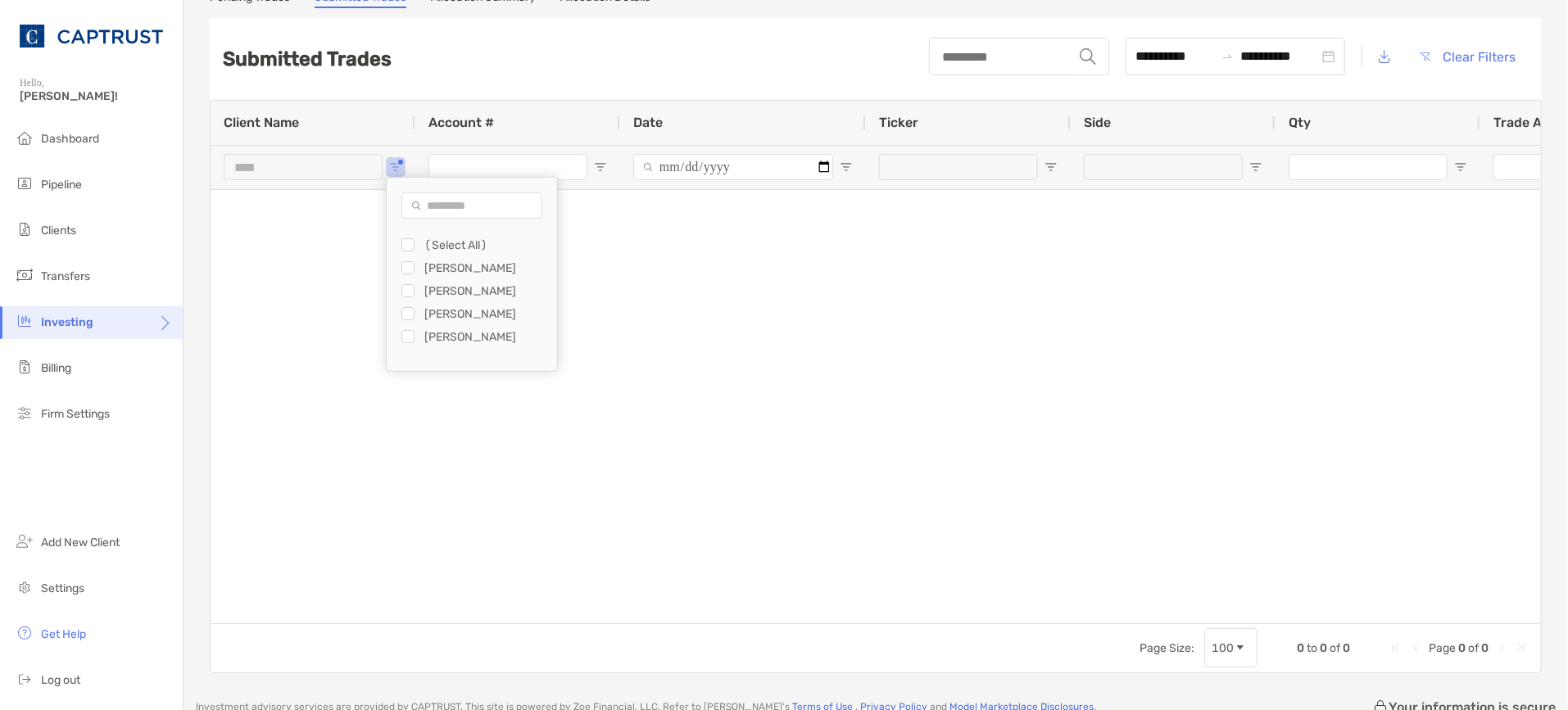
scroll to position [0, 0]
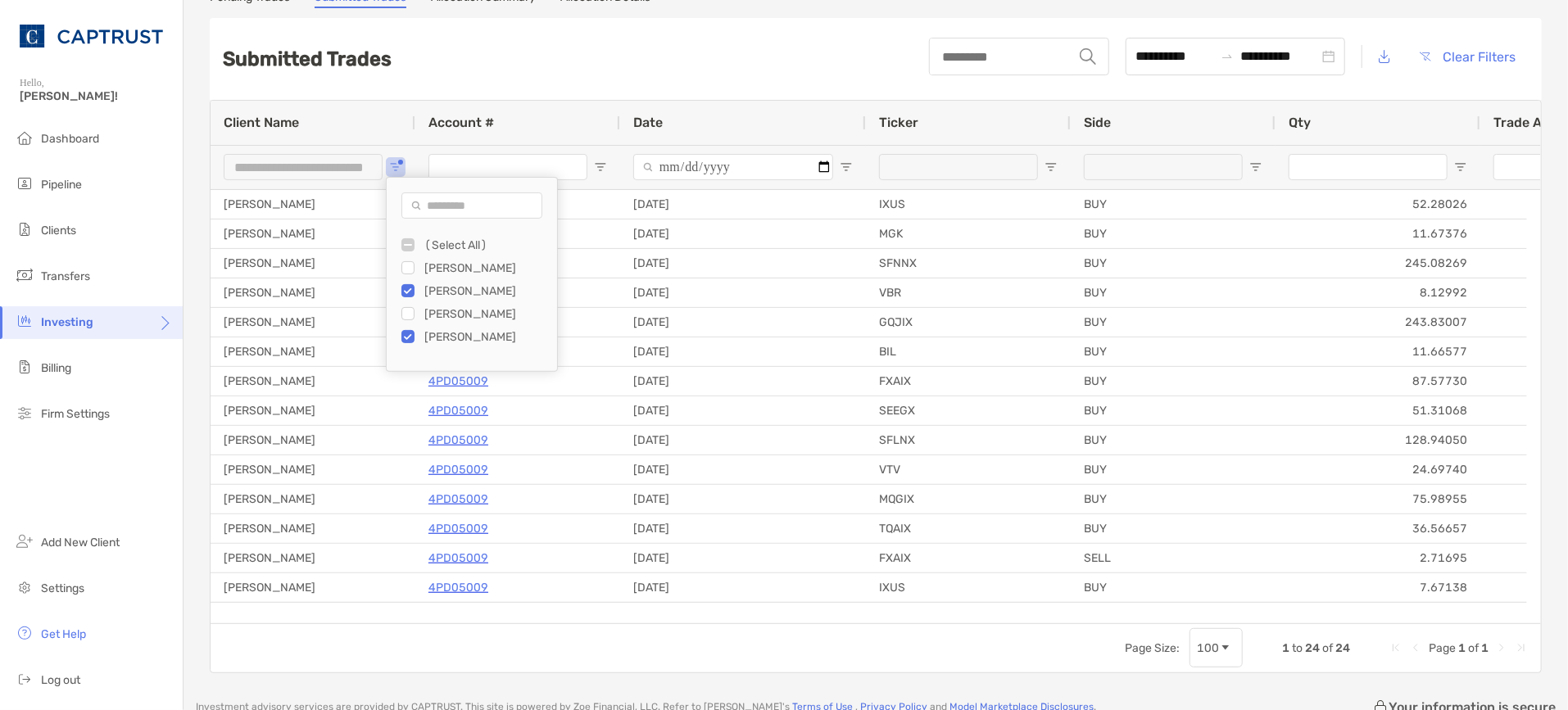
click at [585, 85] on div "**********" at bounding box center [875, 59] width 1332 height 82
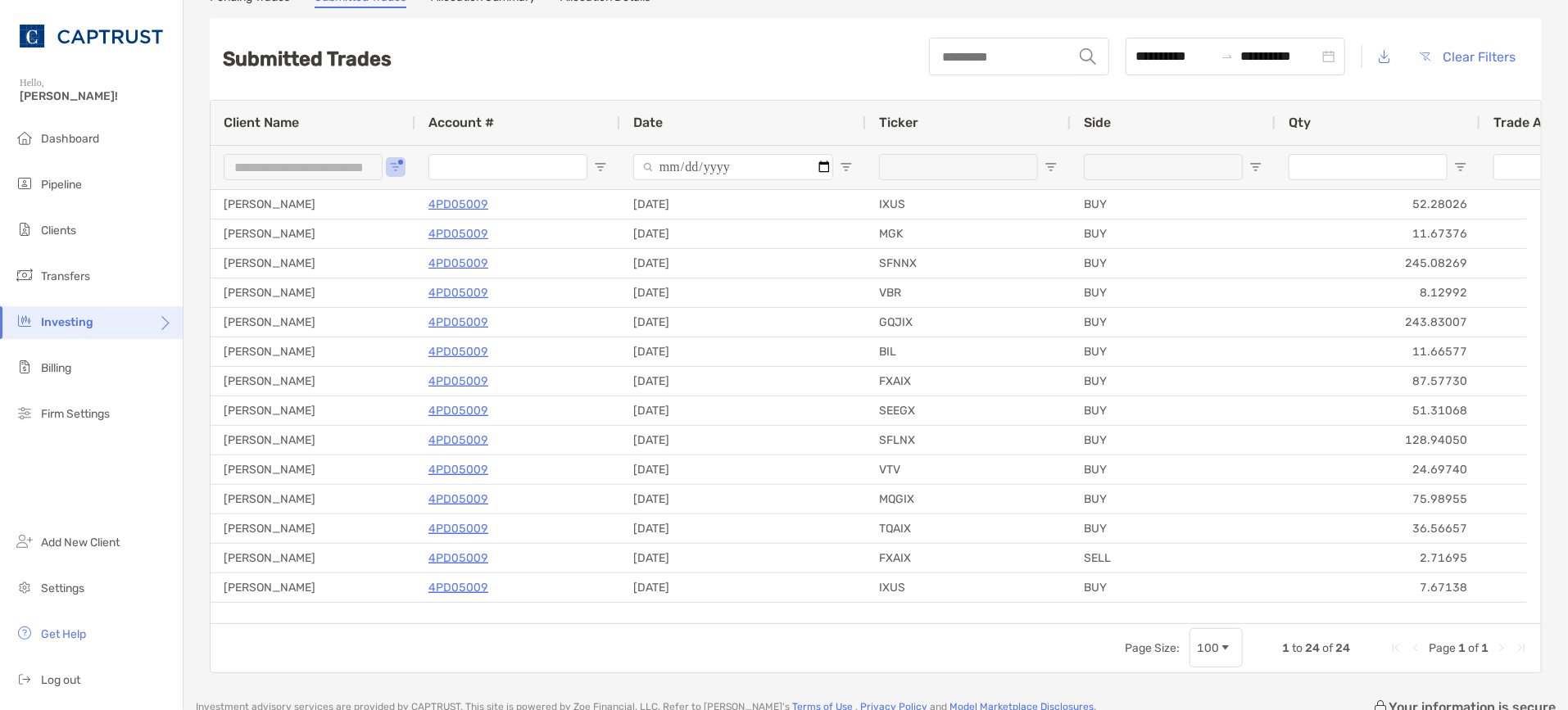
click at [396, 160] on div "**********" at bounding box center [312, 166] width 205 height 44
click at [402, 168] on span "Open Filter Menu" at bounding box center [395, 167] width 13 height 13
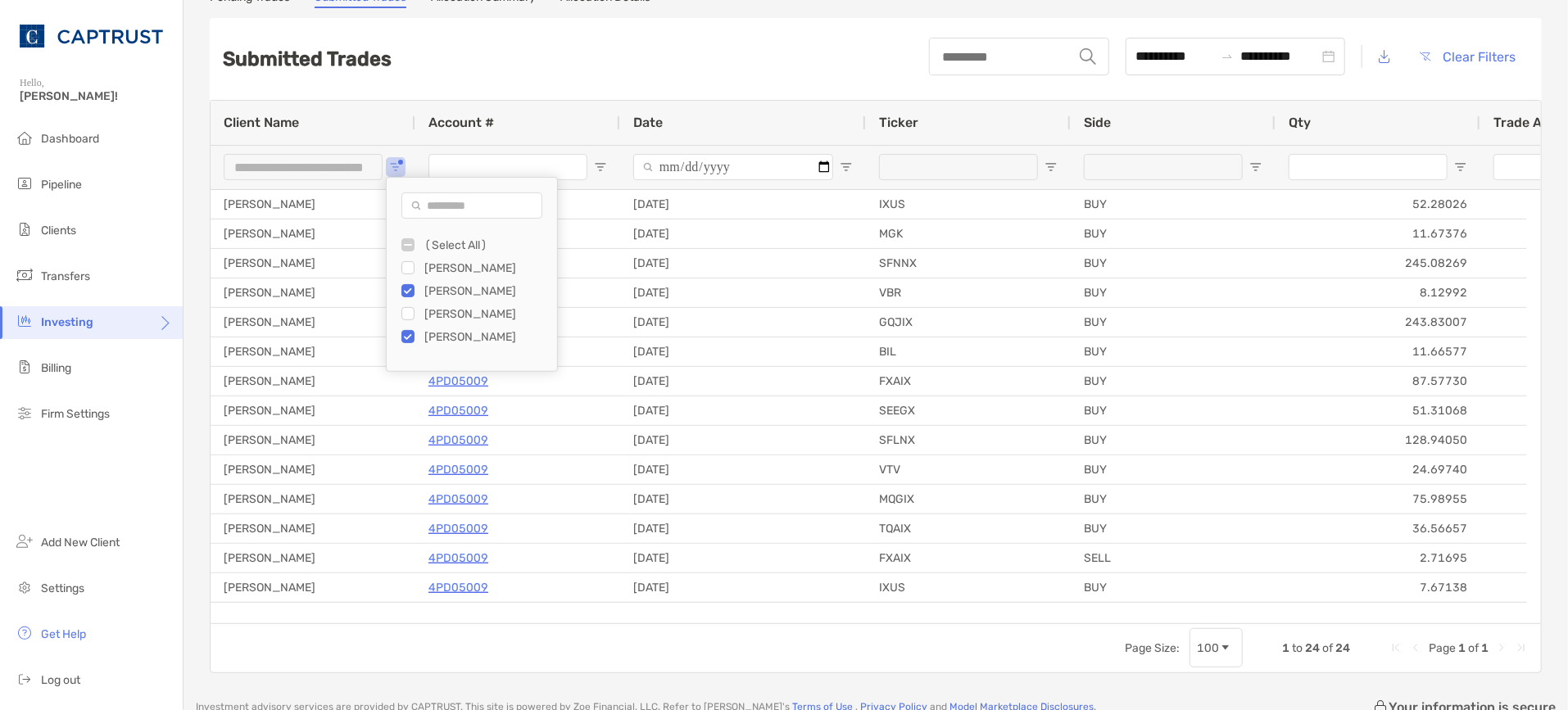
click at [415, 267] on div "[PERSON_NAME]" at bounding box center [479, 268] width 156 height 23
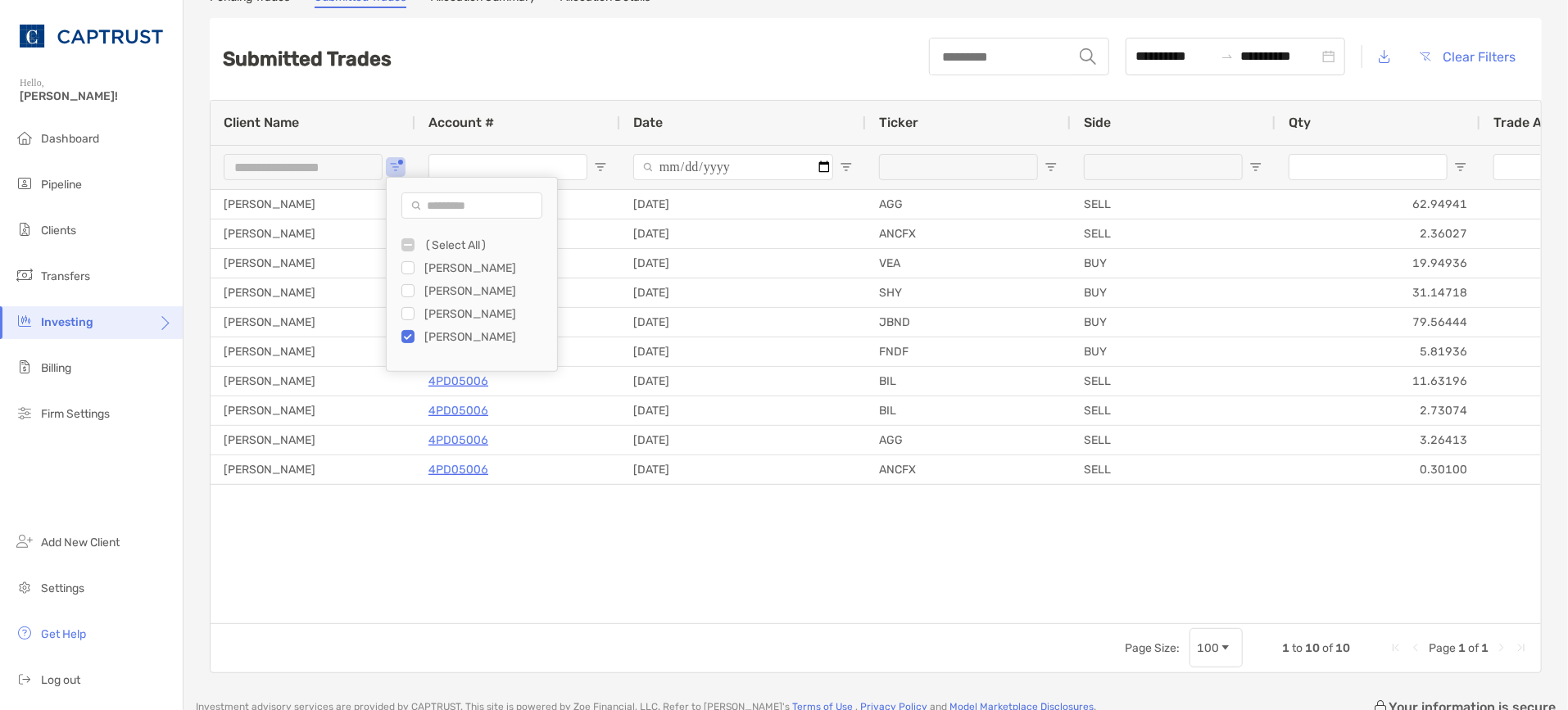
type input "**********"
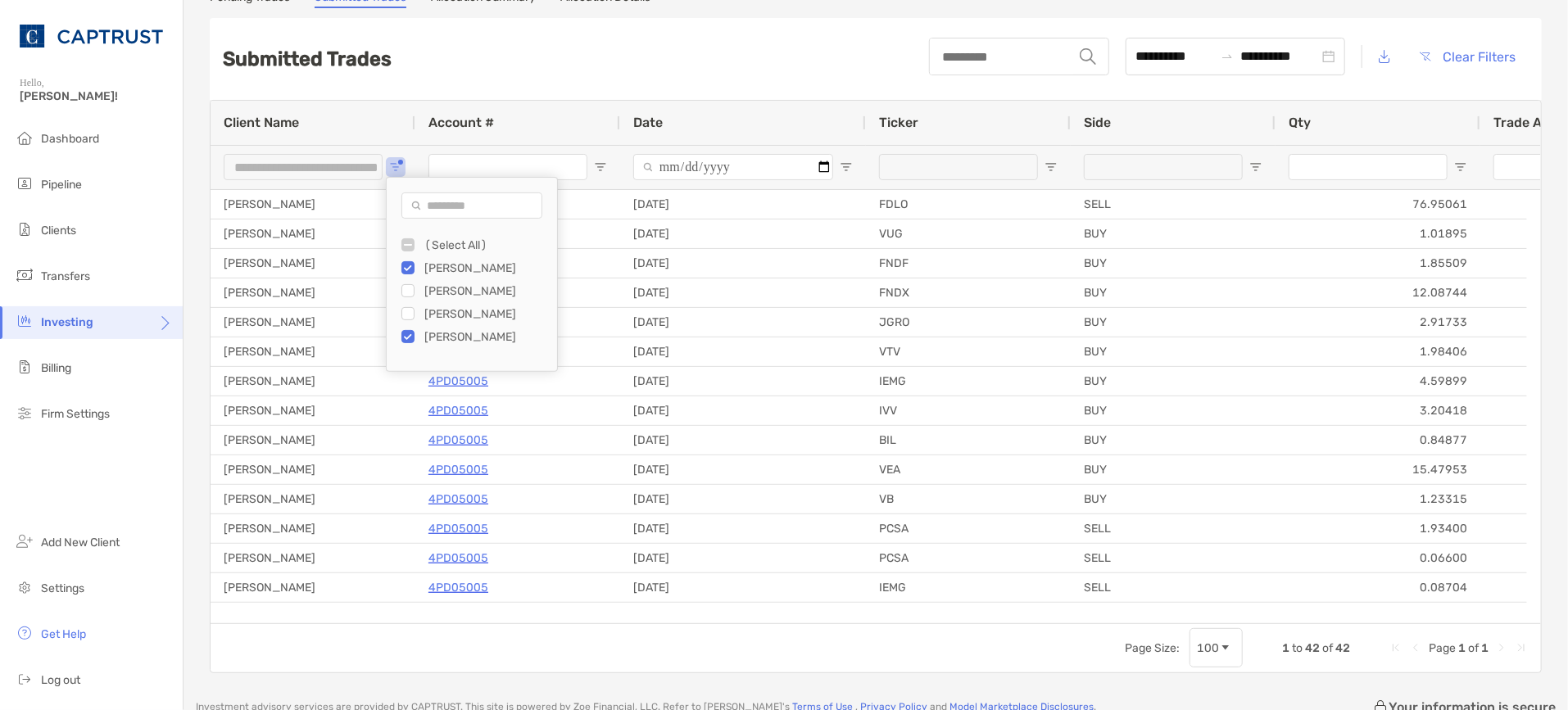
click at [763, 70] on div "**********" at bounding box center [875, 59] width 1332 height 82
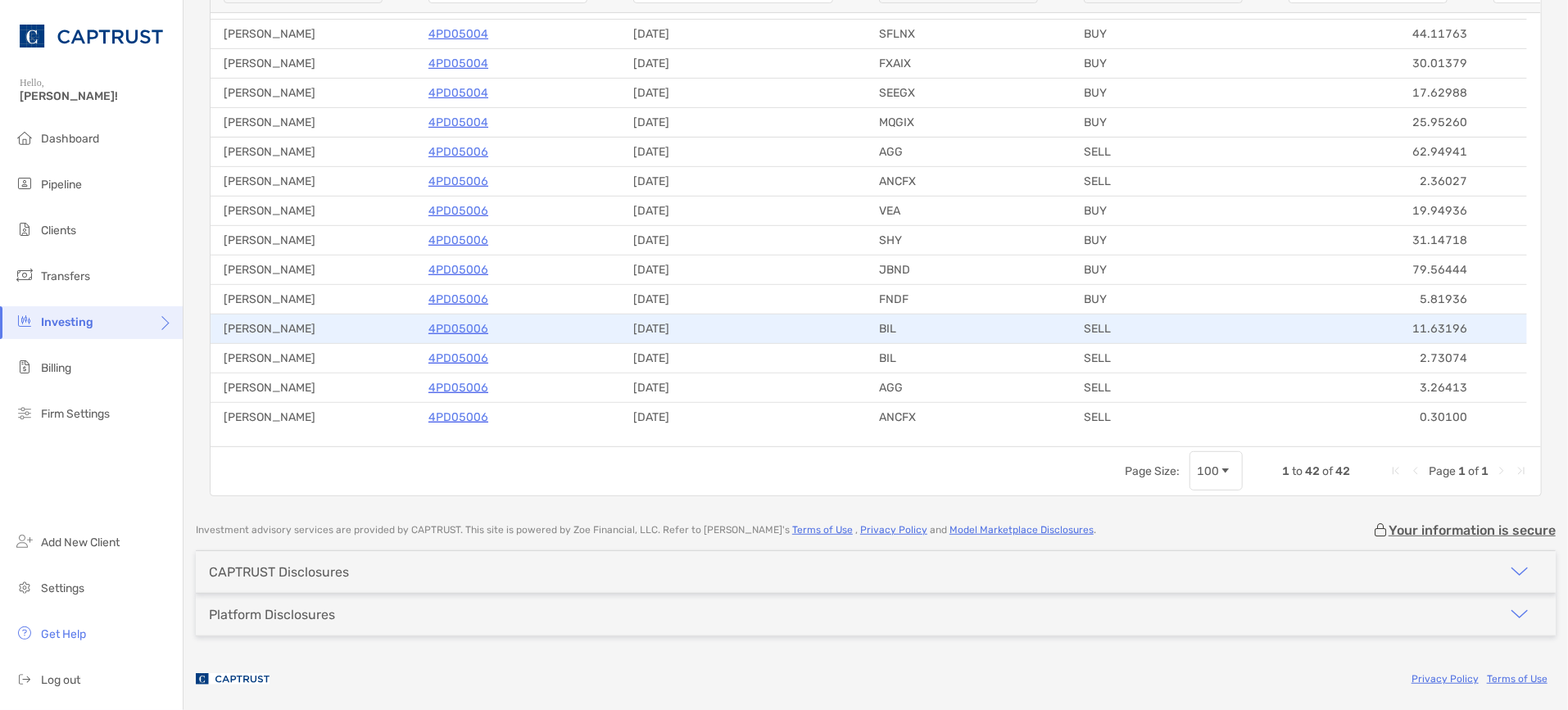
scroll to position [279, 0]
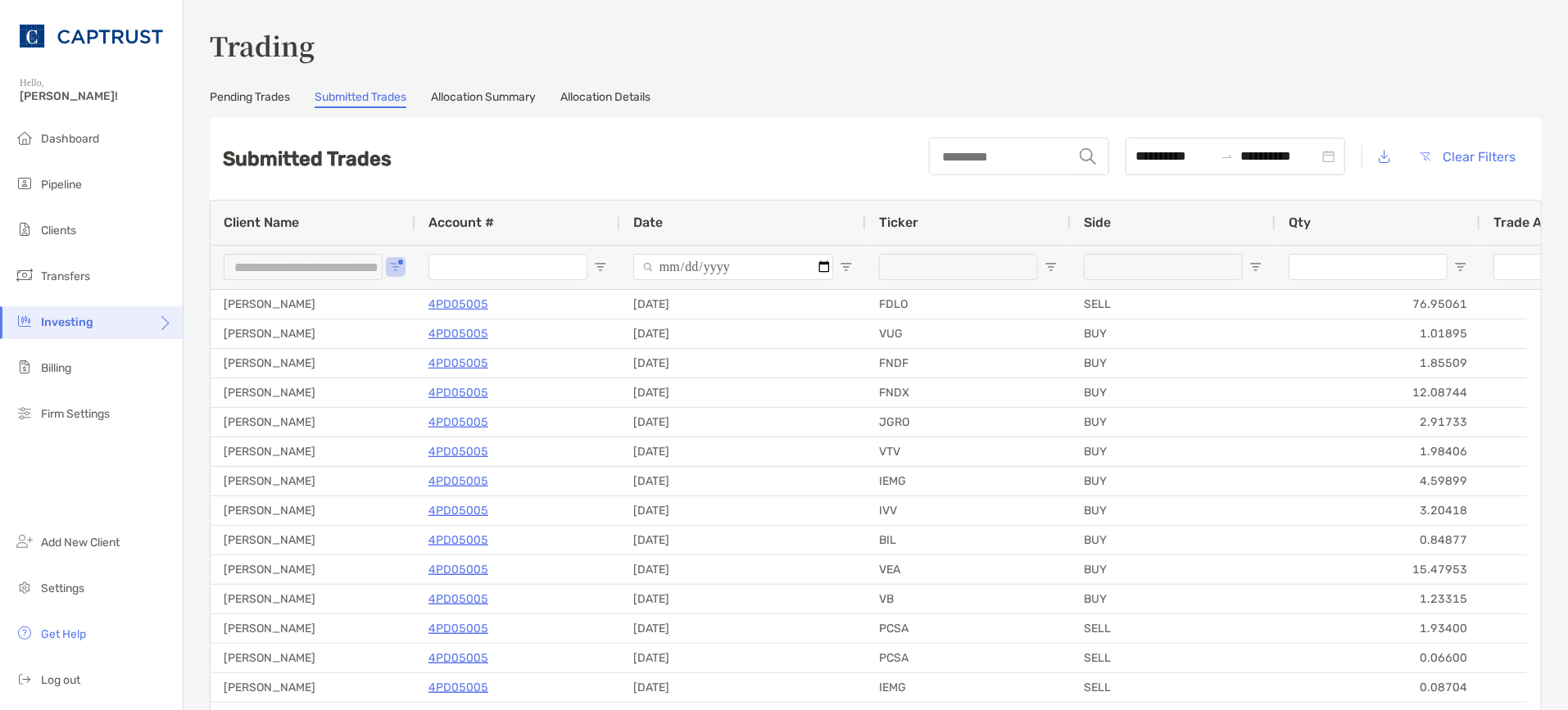
click at [631, 140] on div "**********" at bounding box center [875, 159] width 1332 height 82
click at [498, 106] on link "Allocation Summary" at bounding box center [483, 99] width 105 height 18
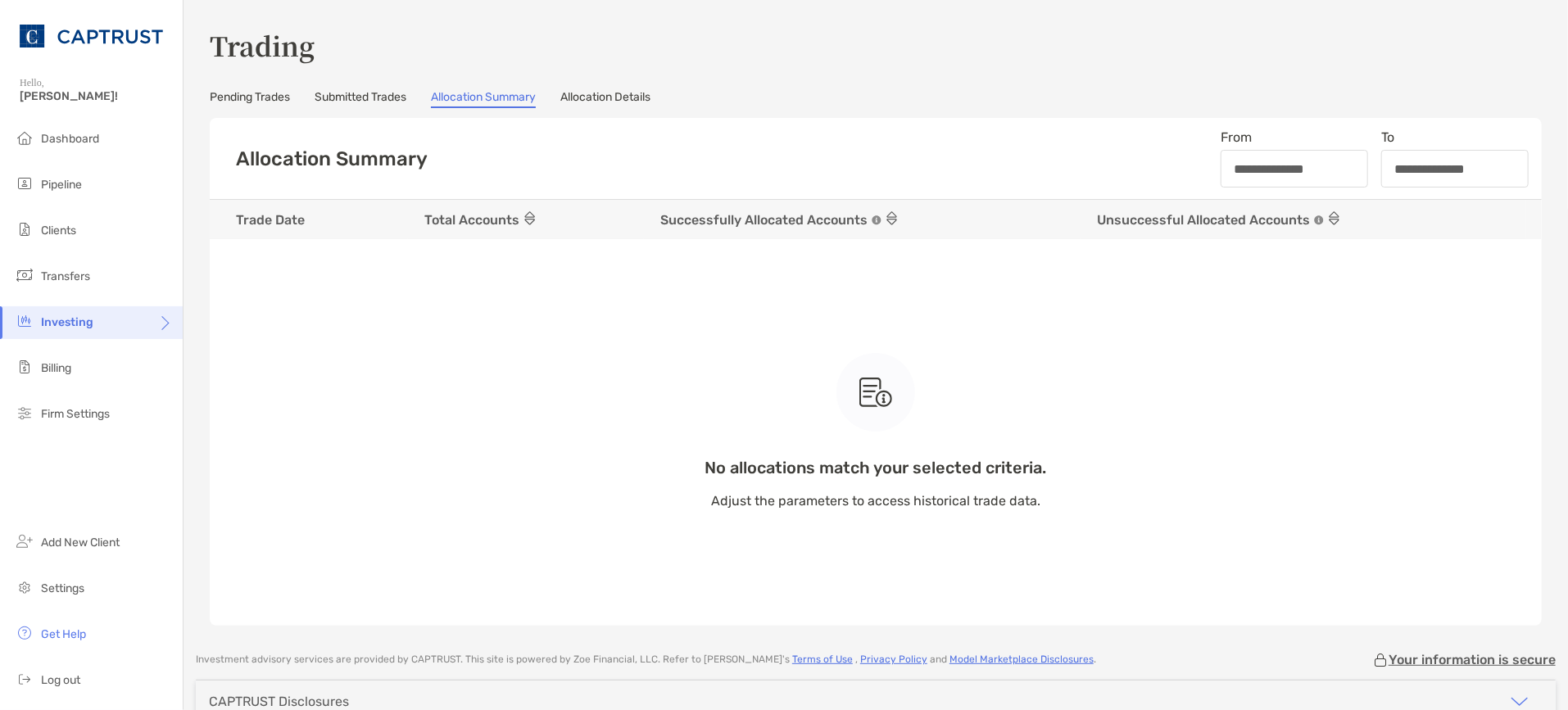
click at [595, 96] on link "Allocation Details" at bounding box center [605, 99] width 90 height 18
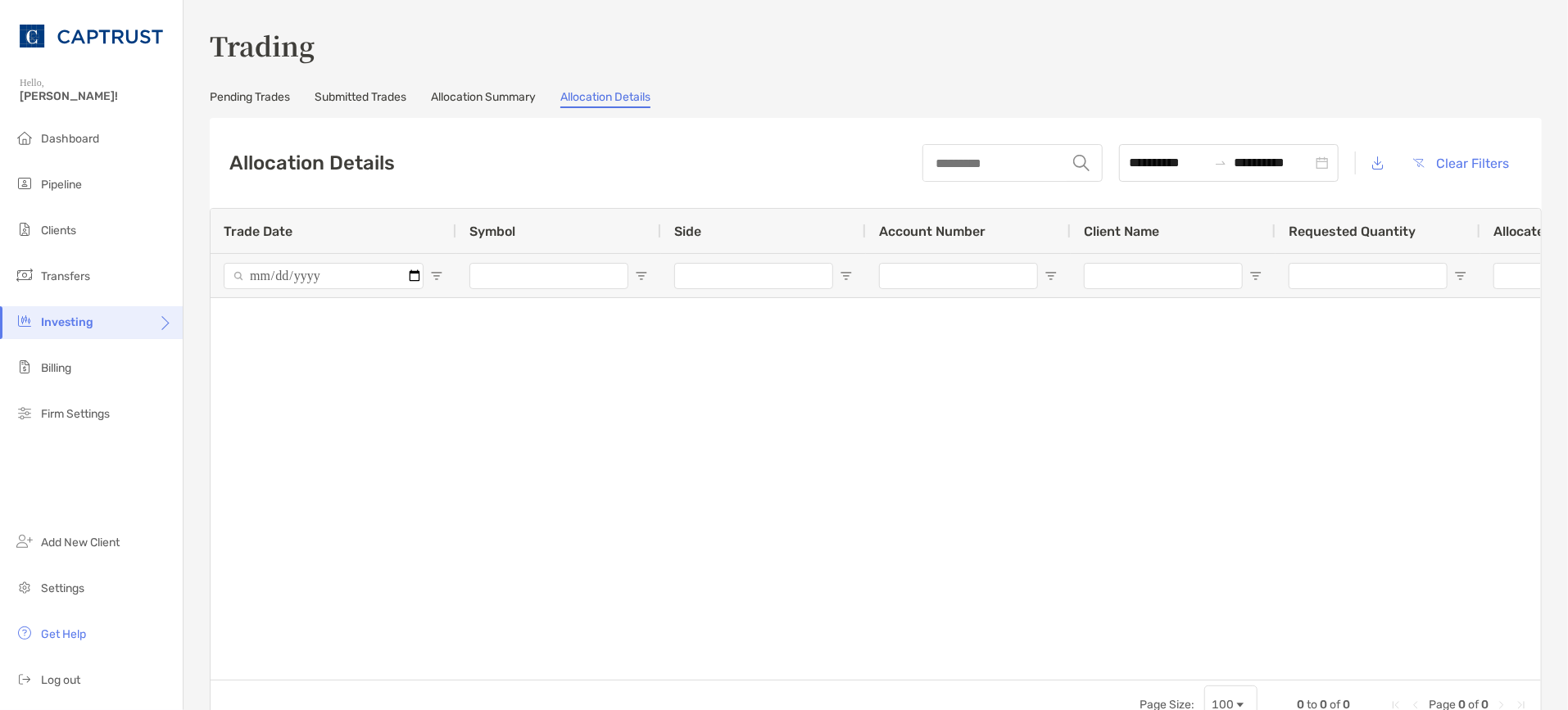
click at [84, 334] on div "Investing" at bounding box center [91, 323] width 182 height 33
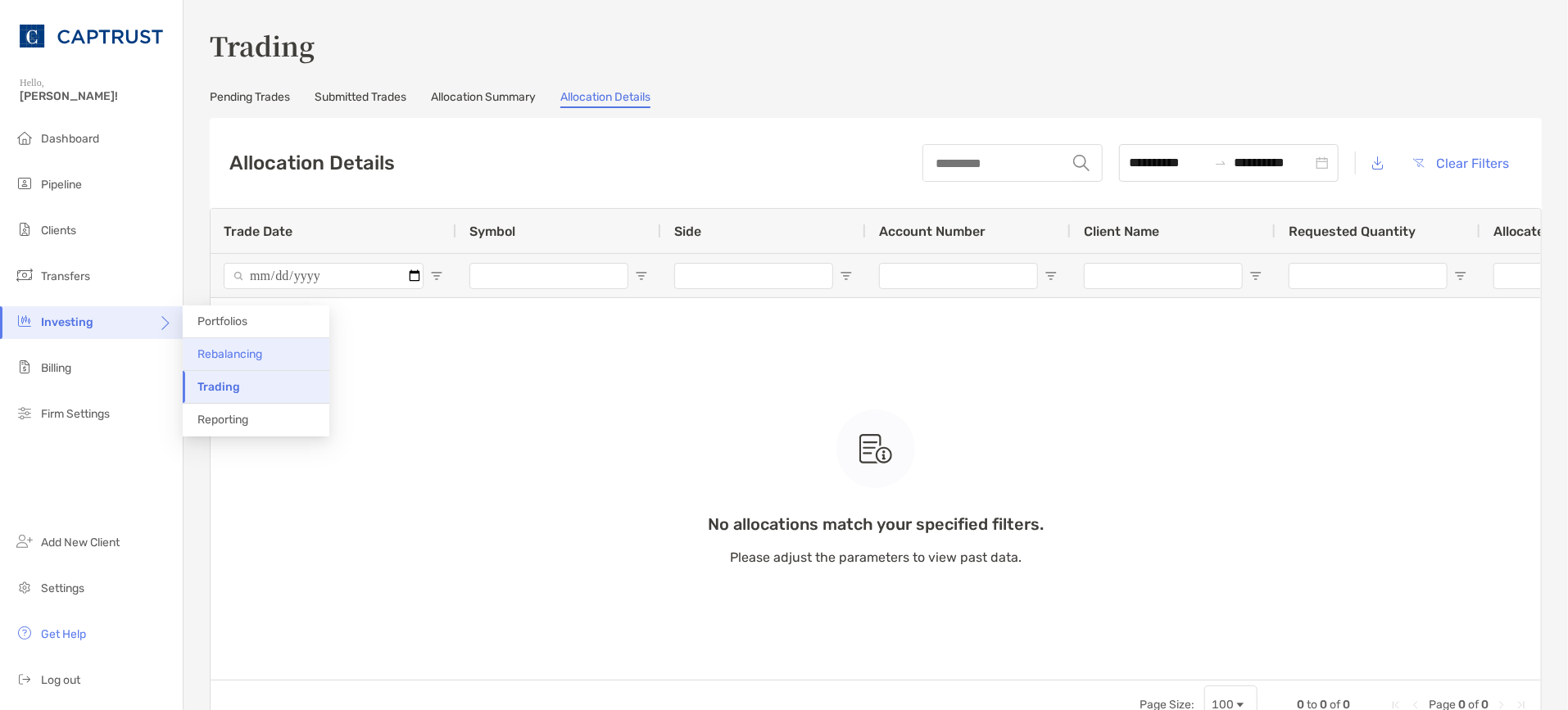
click at [262, 353] on span "Rebalancing" at bounding box center [230, 354] width 64 height 14
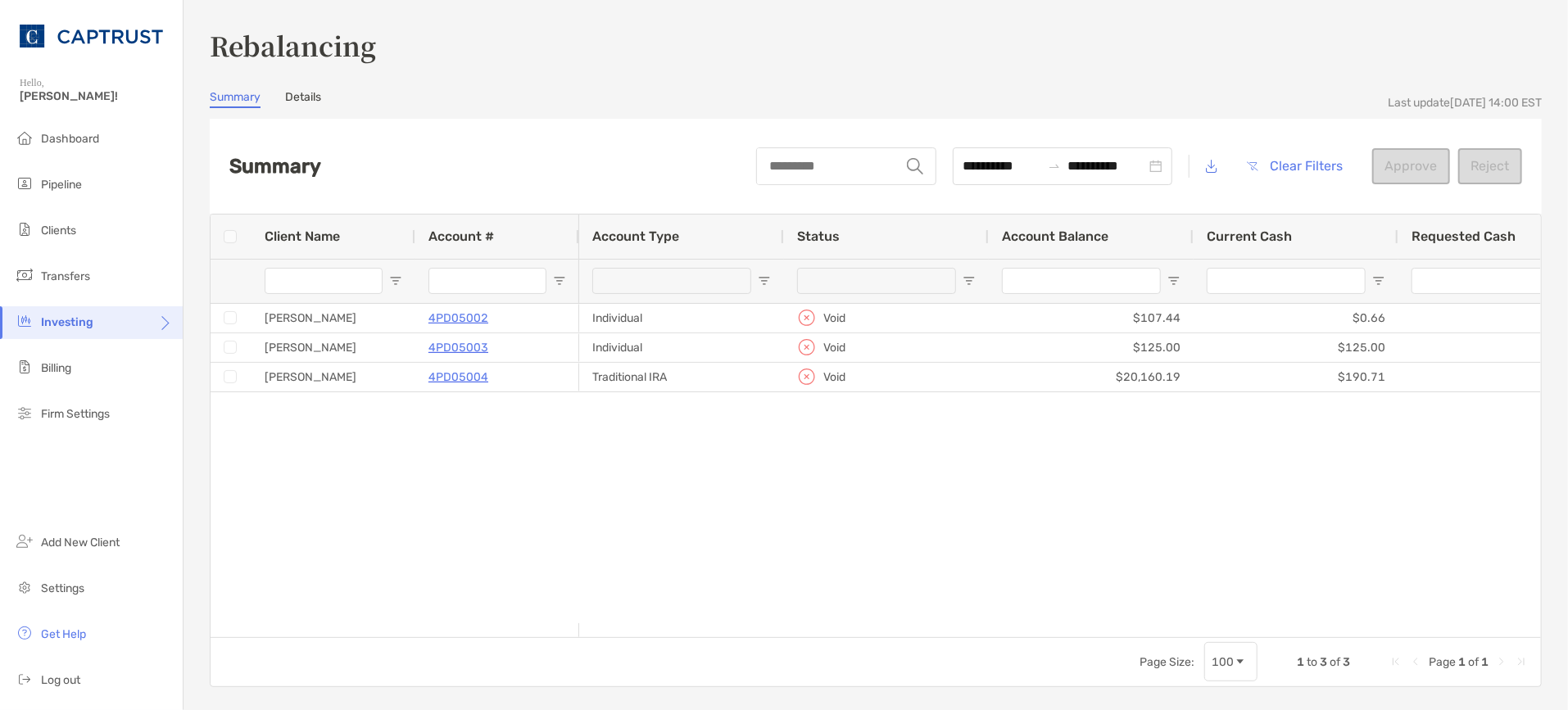
click at [846, 471] on div "Individual Void $107.44 $0.66 $0.00 $1.71 Individual Void $125.00 $125.00 $0.00…" at bounding box center [1060, 463] width 962 height 319
